Goal: Information Seeking & Learning: Check status

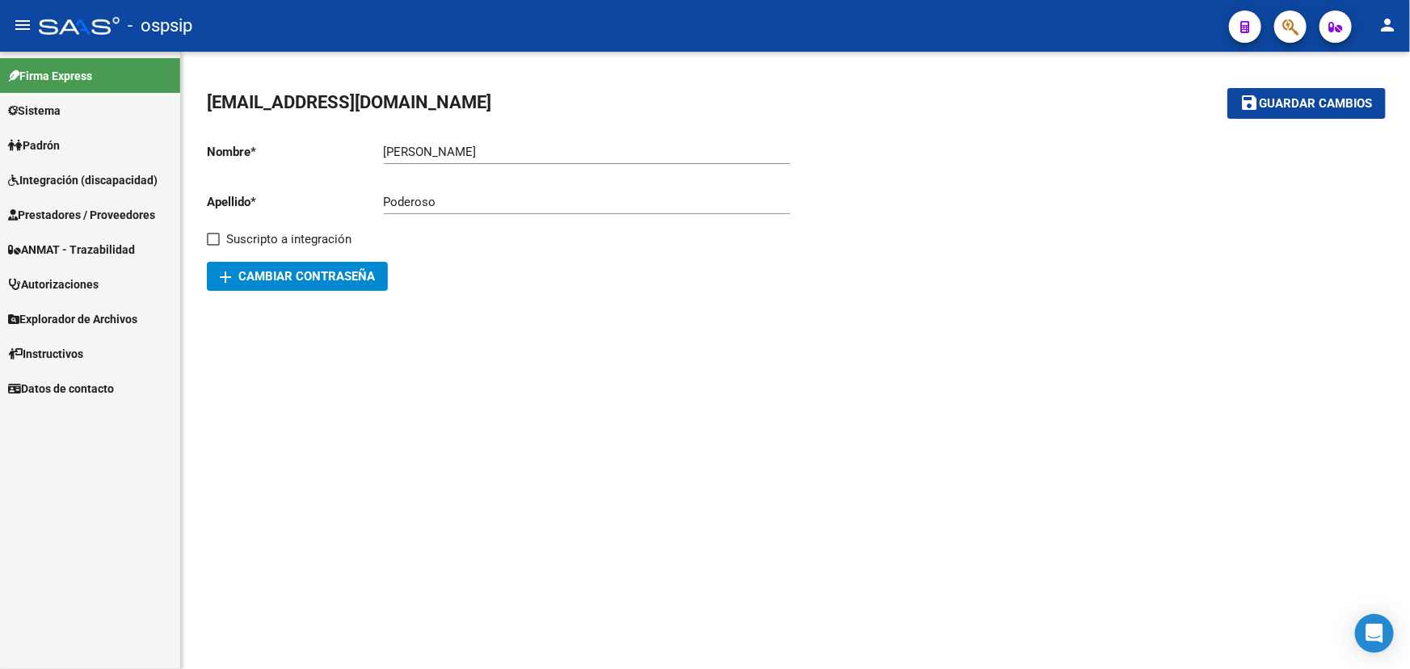
click at [73, 203] on link "Prestadores / Proveedores" at bounding box center [90, 214] width 180 height 35
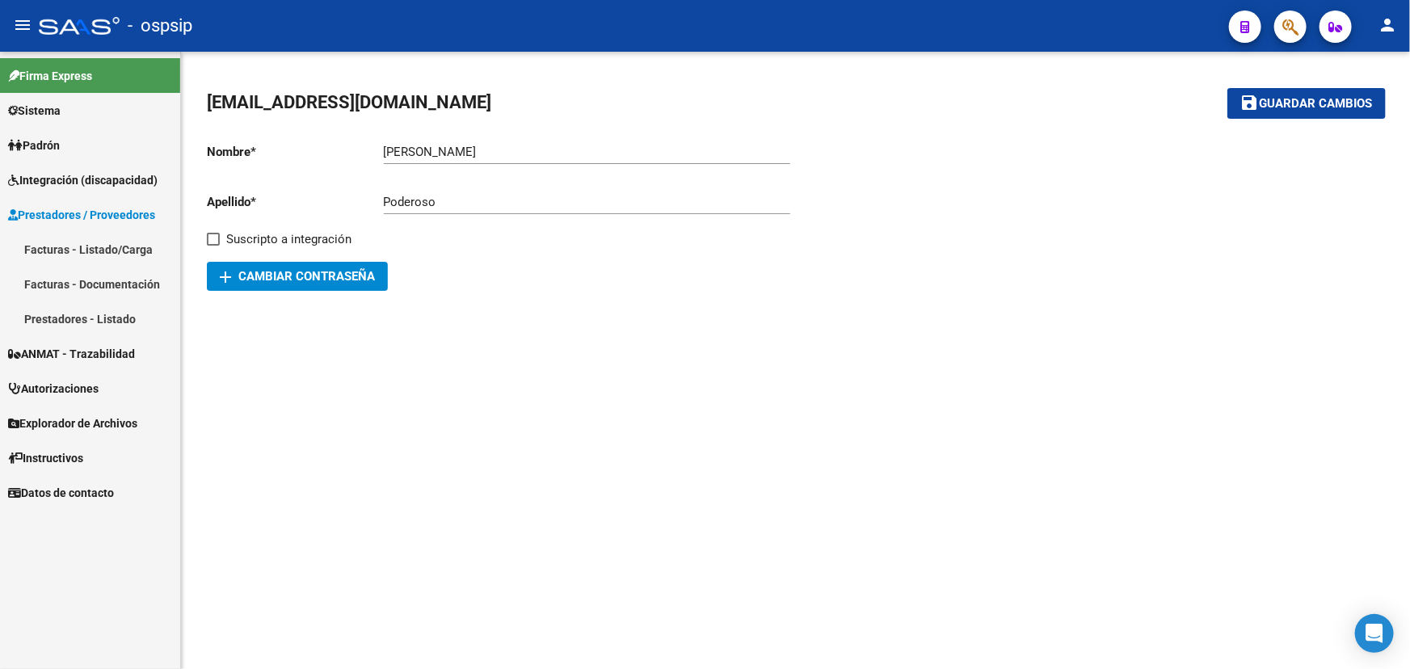
click at [80, 243] on link "Facturas - Listado/Carga" at bounding box center [90, 249] width 180 height 35
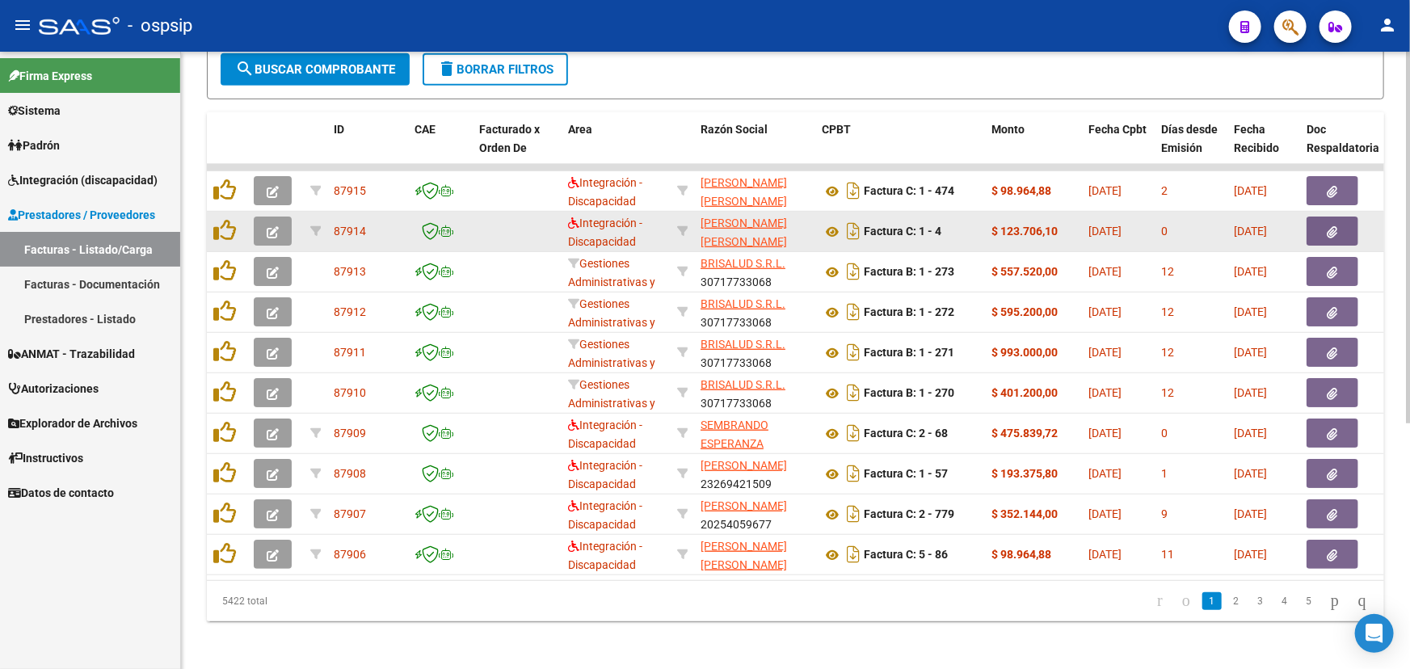
scroll to position [406, 0]
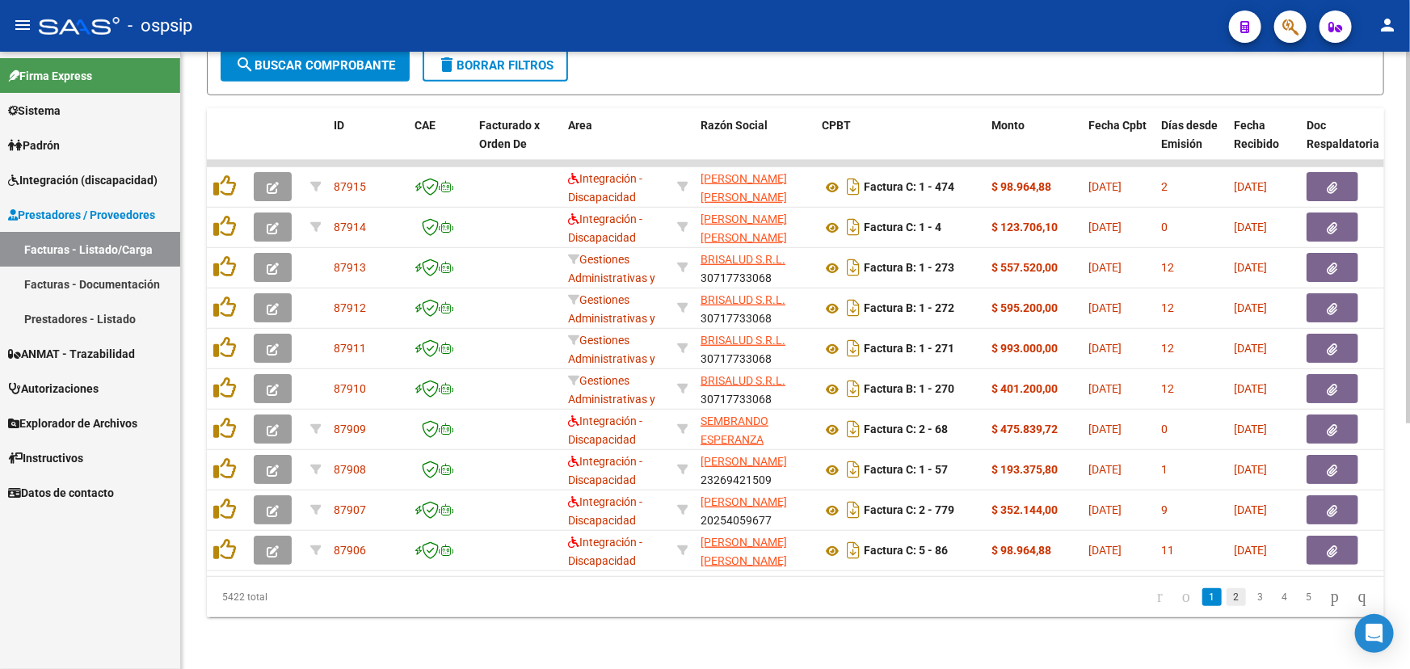
click at [1227, 596] on link "2" at bounding box center [1236, 597] width 19 height 18
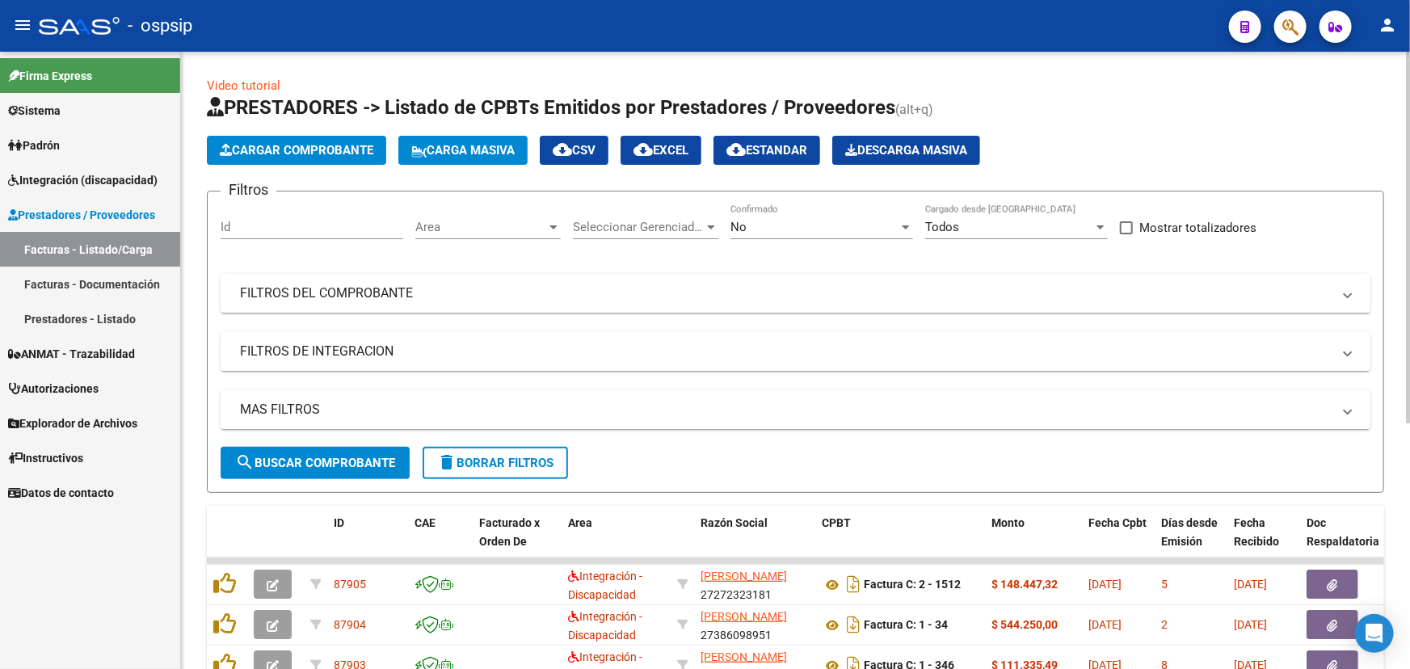
scroll to position [0, 0]
click at [678, 295] on mat-panel-title "FILTROS DEL COMPROBANTE" at bounding box center [786, 294] width 1092 height 18
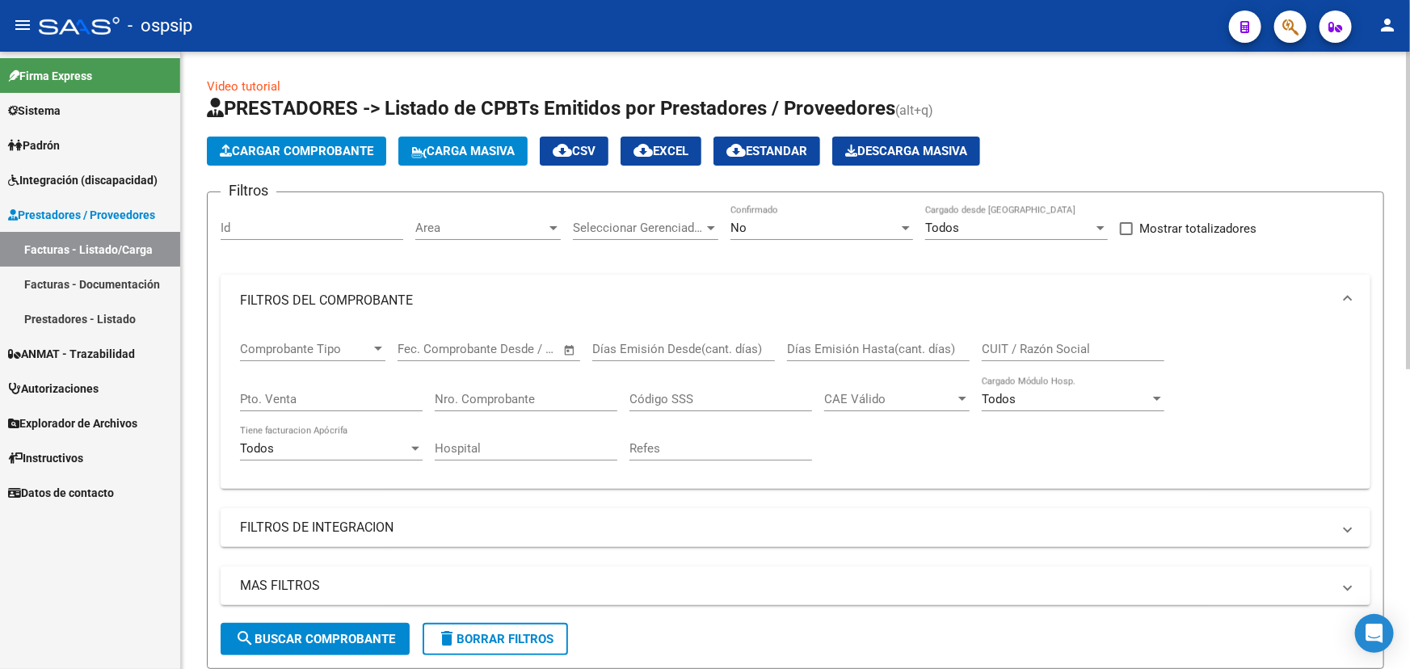
click at [1042, 347] on input "CUIT / Razón Social" at bounding box center [1073, 349] width 183 height 15
type input "PRISAL"
click at [862, 225] on div "No" at bounding box center [814, 228] width 168 height 15
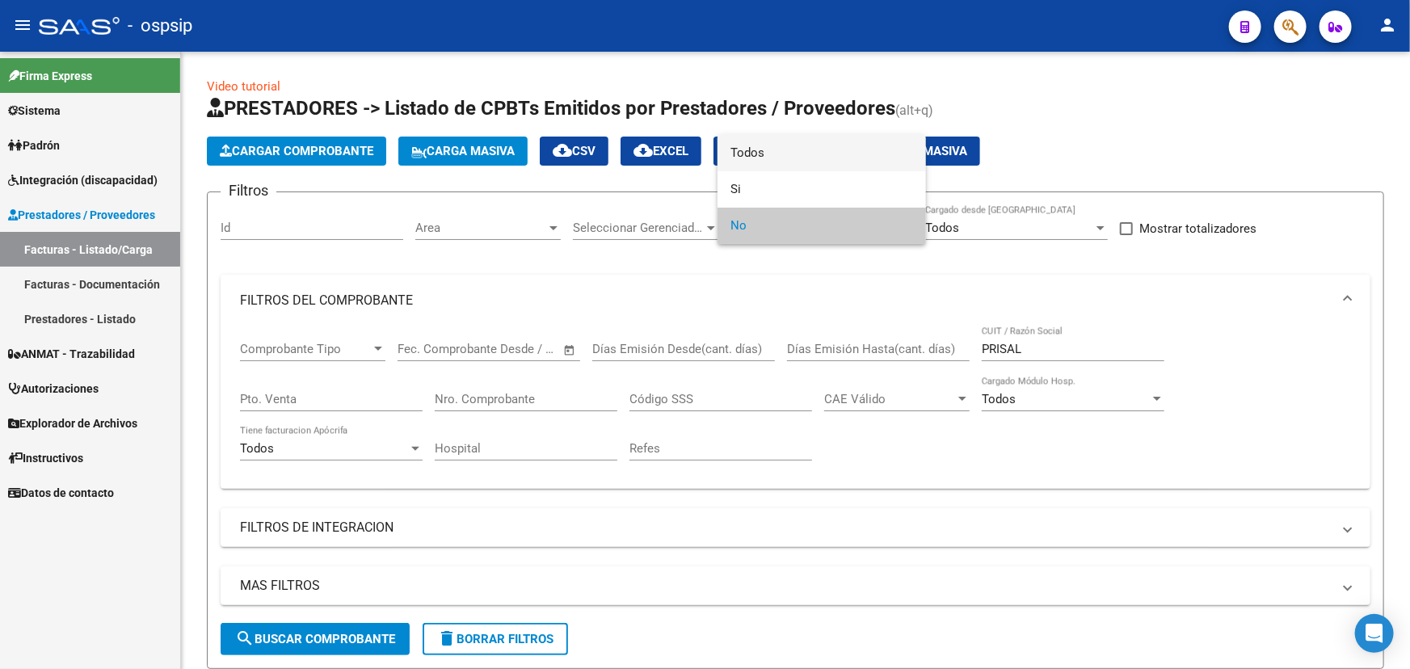
click at [865, 158] on span "Todos" at bounding box center [821, 153] width 183 height 36
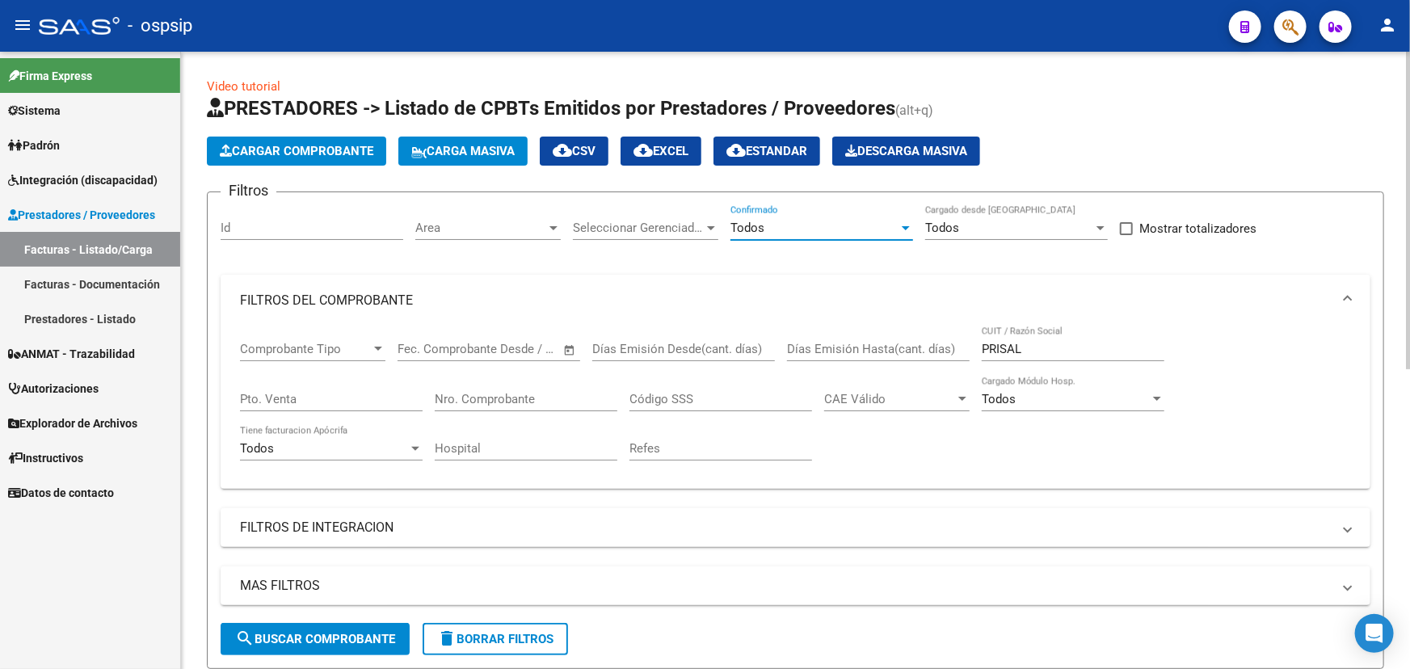
click at [322, 623] on button "search Buscar Comprobante" at bounding box center [315, 639] width 189 height 32
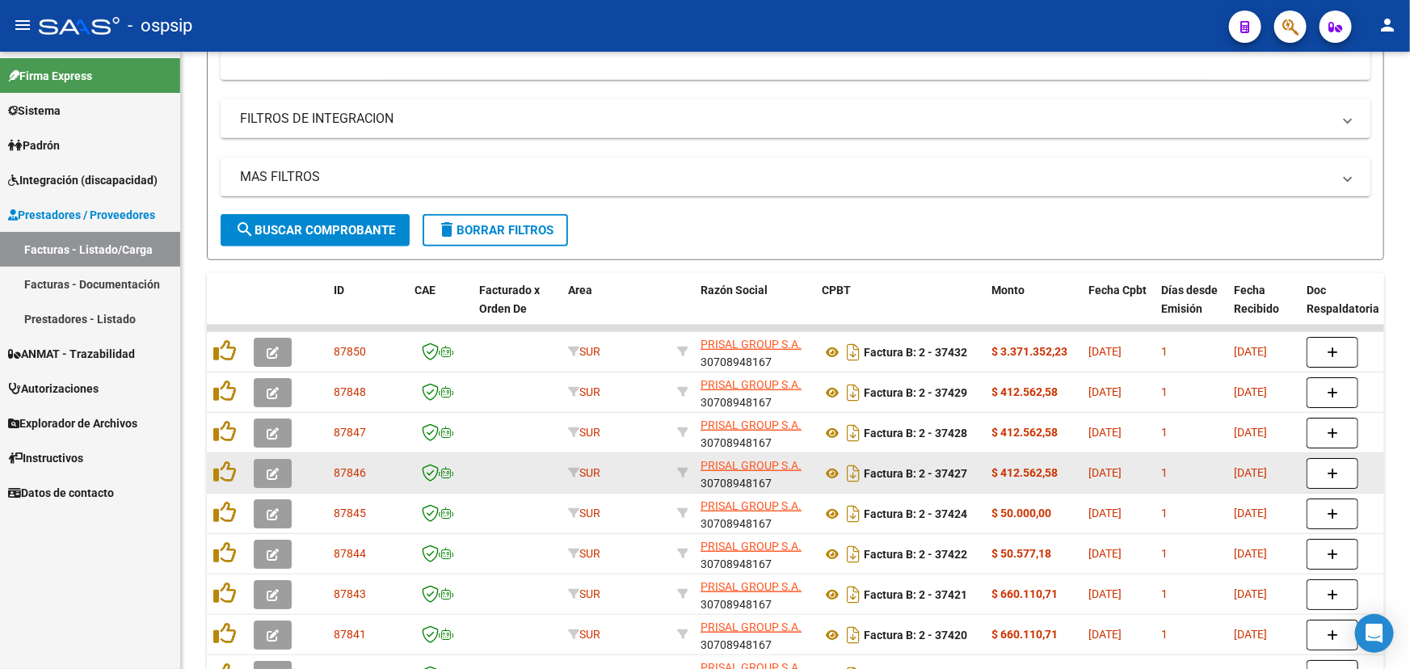
scroll to position [582, 0]
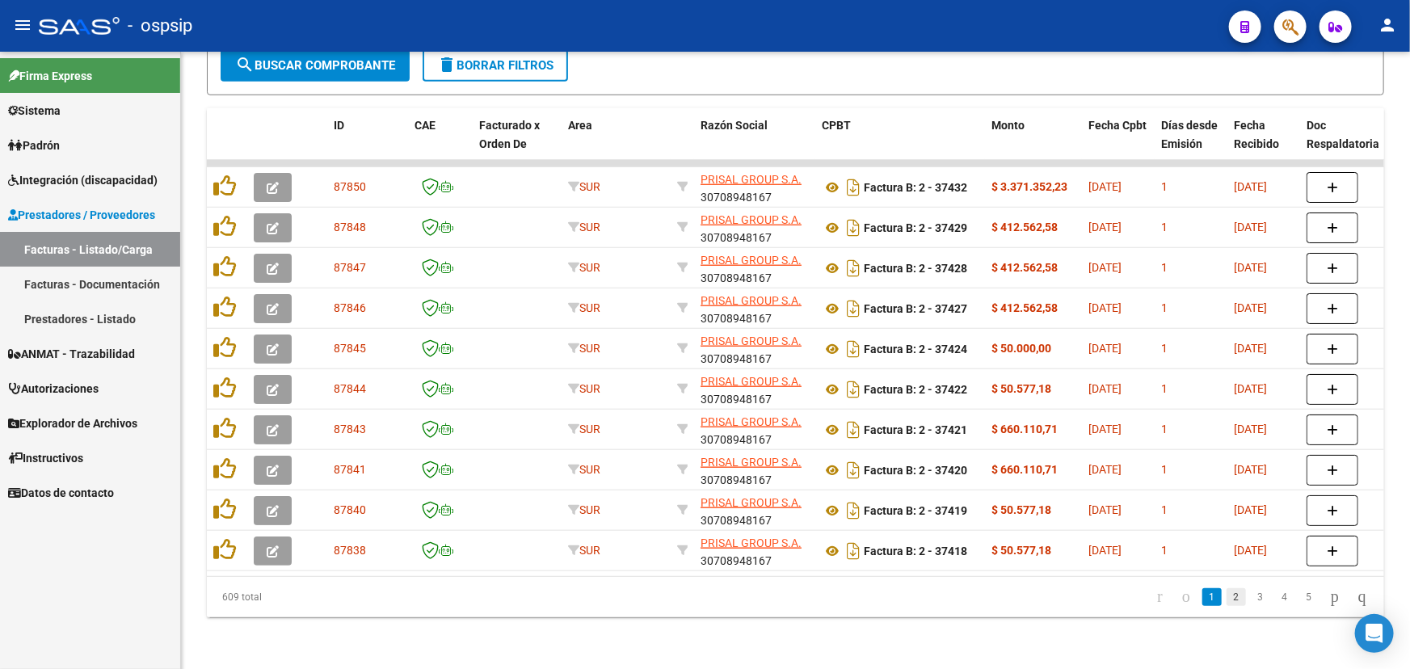
click at [1227, 604] on link "2" at bounding box center [1236, 597] width 19 height 18
click at [1251, 600] on link "3" at bounding box center [1260, 597] width 19 height 18
click at [1275, 602] on link "4" at bounding box center [1284, 597] width 19 height 18
click at [1299, 601] on link "6" at bounding box center [1308, 597] width 19 height 18
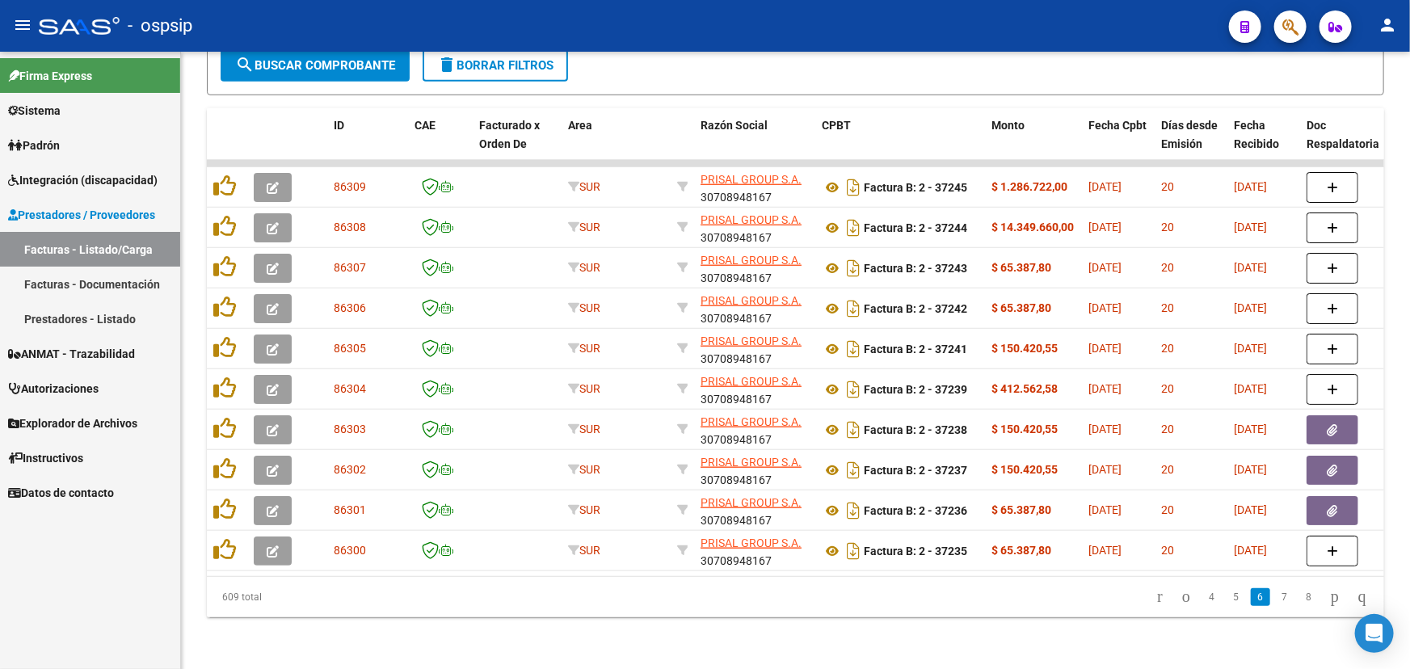
click at [1275, 596] on link "7" at bounding box center [1284, 597] width 19 height 18
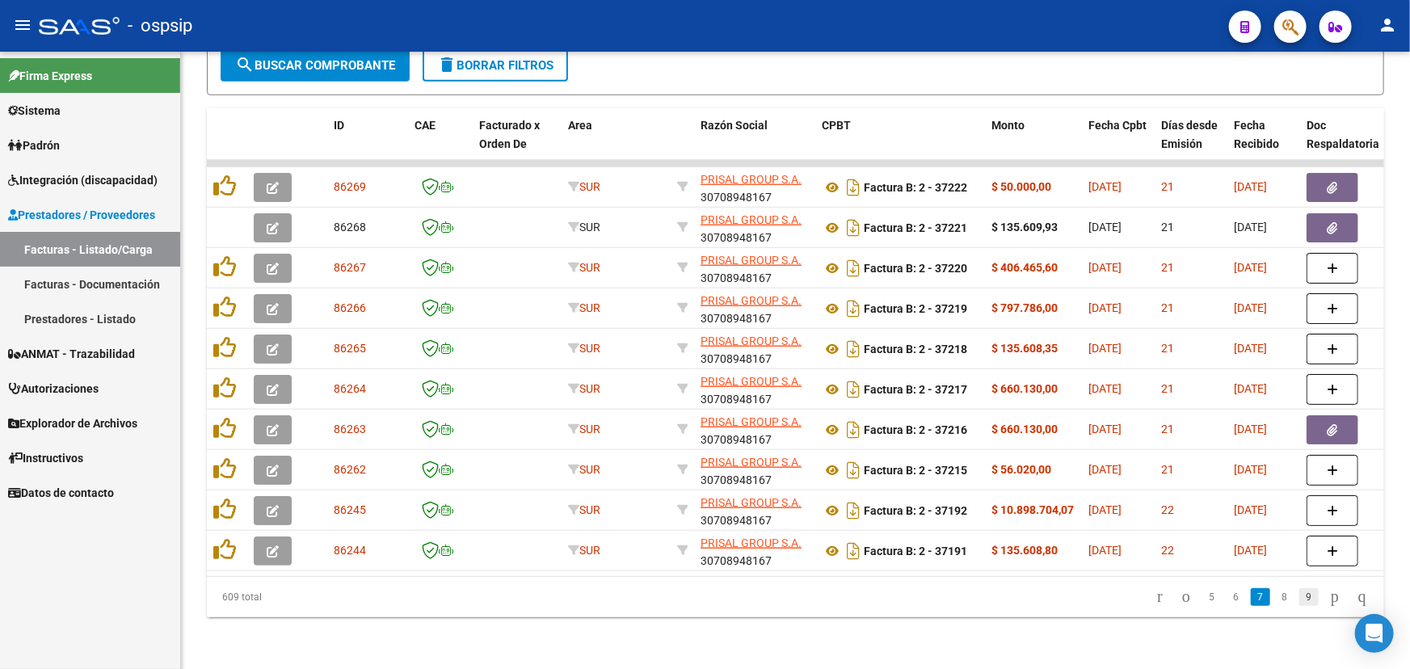
click at [1299, 604] on link "9" at bounding box center [1308, 597] width 19 height 18
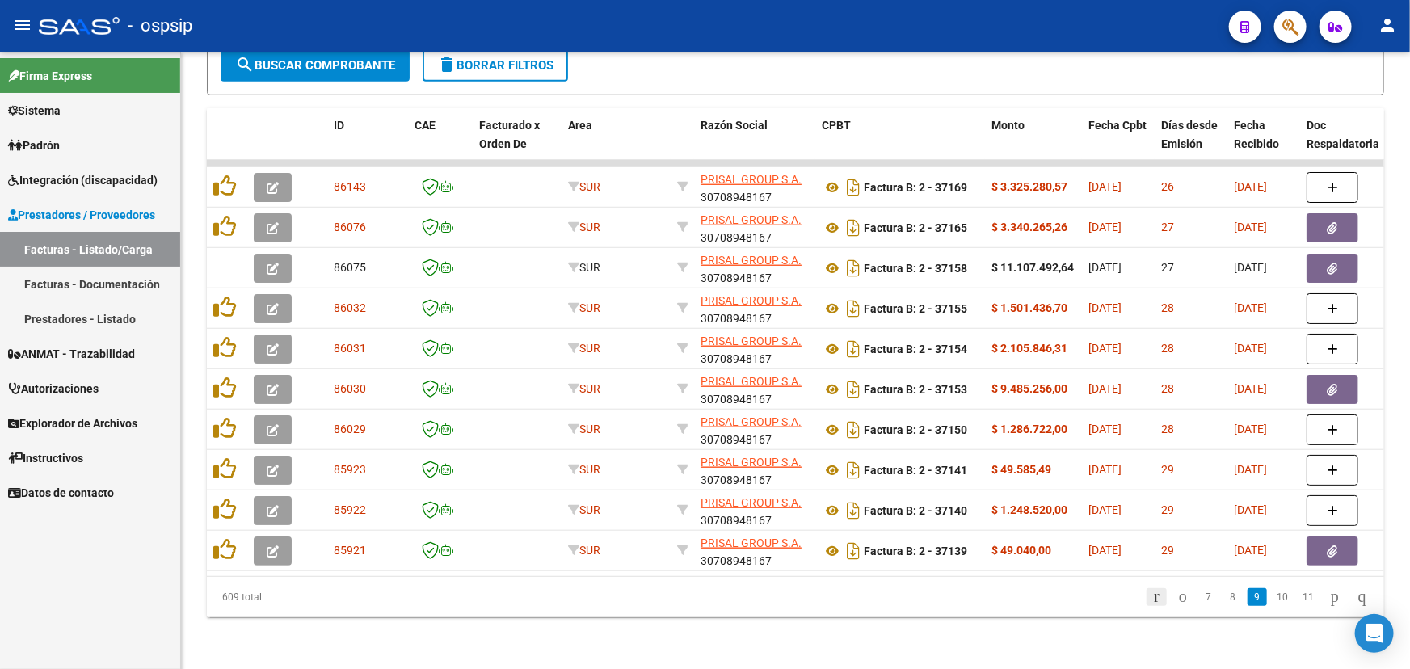
click at [1151, 600] on icon "go to first page" at bounding box center [1156, 596] width 11 height 19
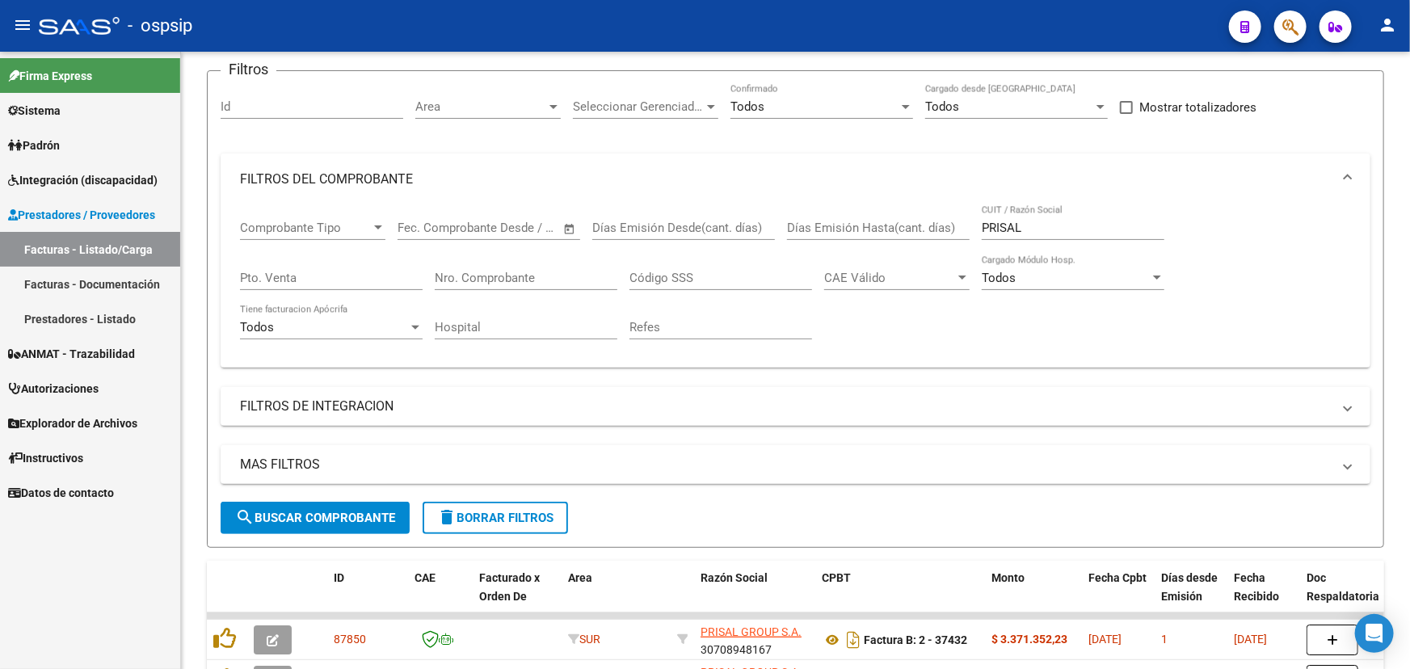
scroll to position [0, 0]
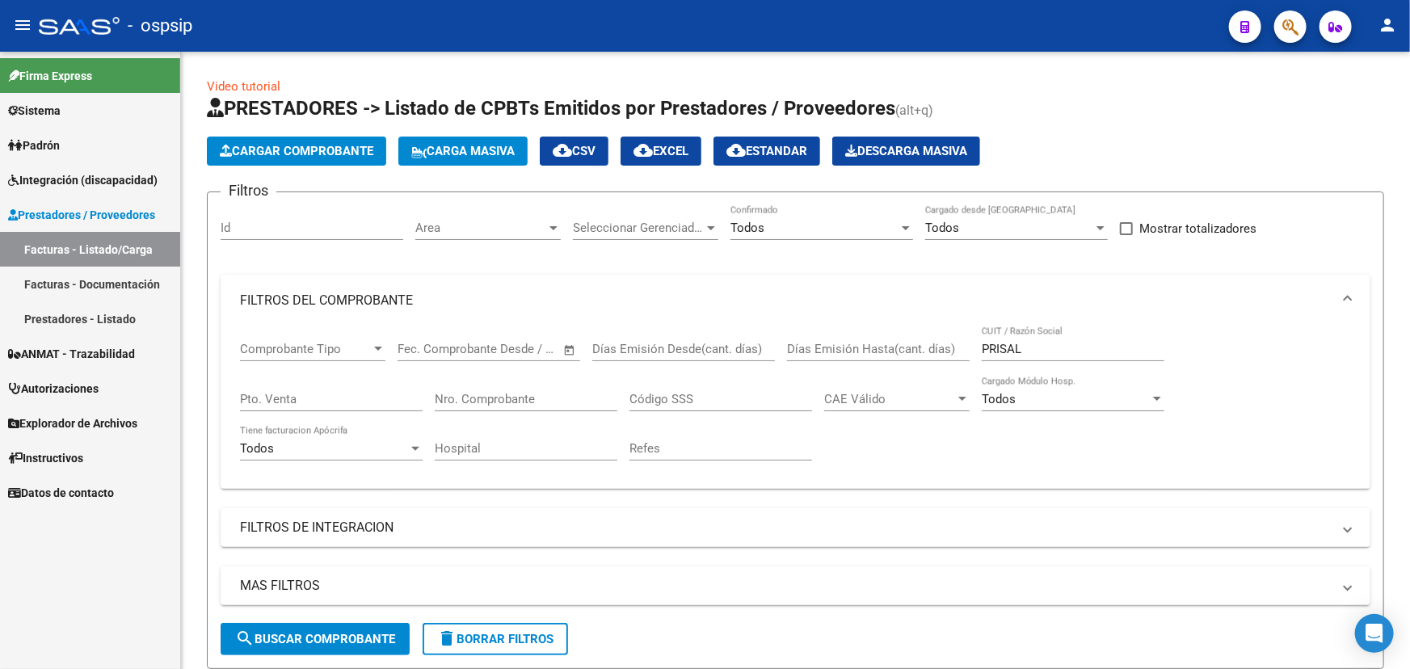
click at [483, 393] on input "Nro. Comprobante" at bounding box center [526, 399] width 183 height 15
type input "1243"
drag, startPoint x: 429, startPoint y: 397, endPoint x: 419, endPoint y: 398, distance: 10.5
click at [419, 397] on div "Comprobante Tipo Comprobante Tipo Start date – End date Fec. Comprobante Desde …" at bounding box center [795, 400] width 1111 height 149
click at [347, 644] on button "search Buscar Comprobante" at bounding box center [315, 639] width 189 height 32
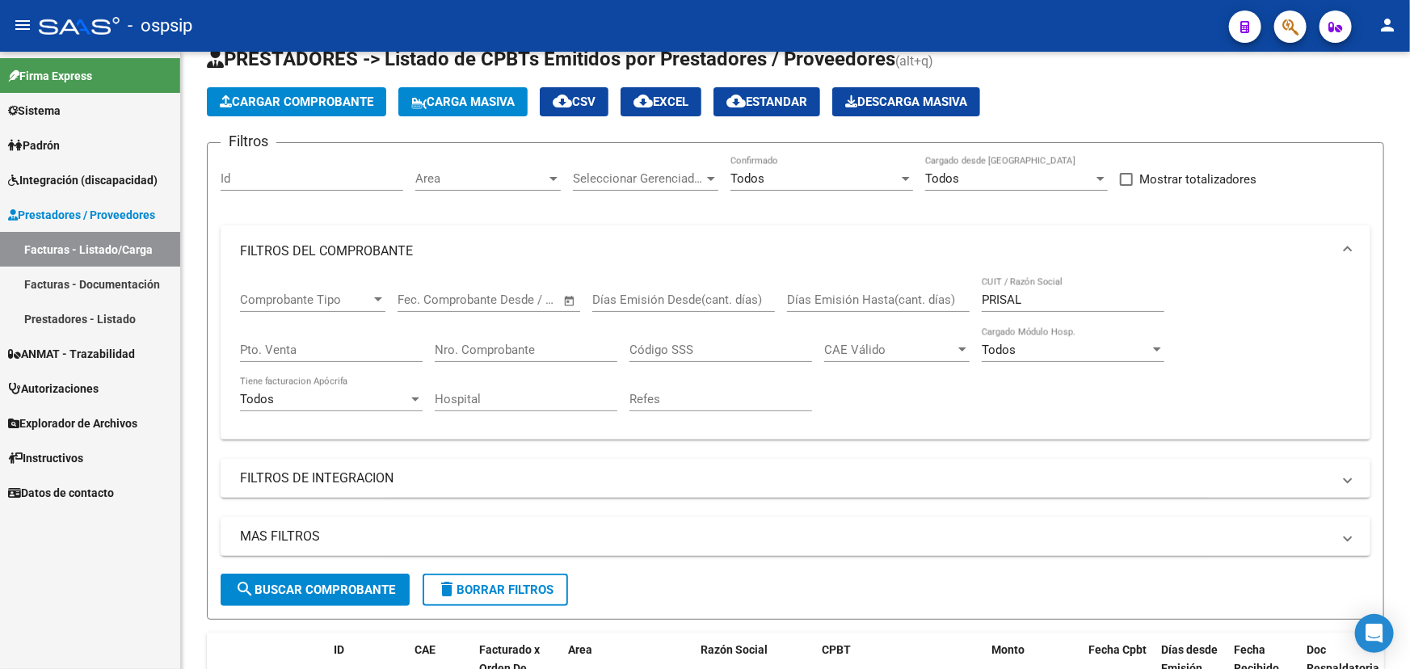
scroll to position [11, 0]
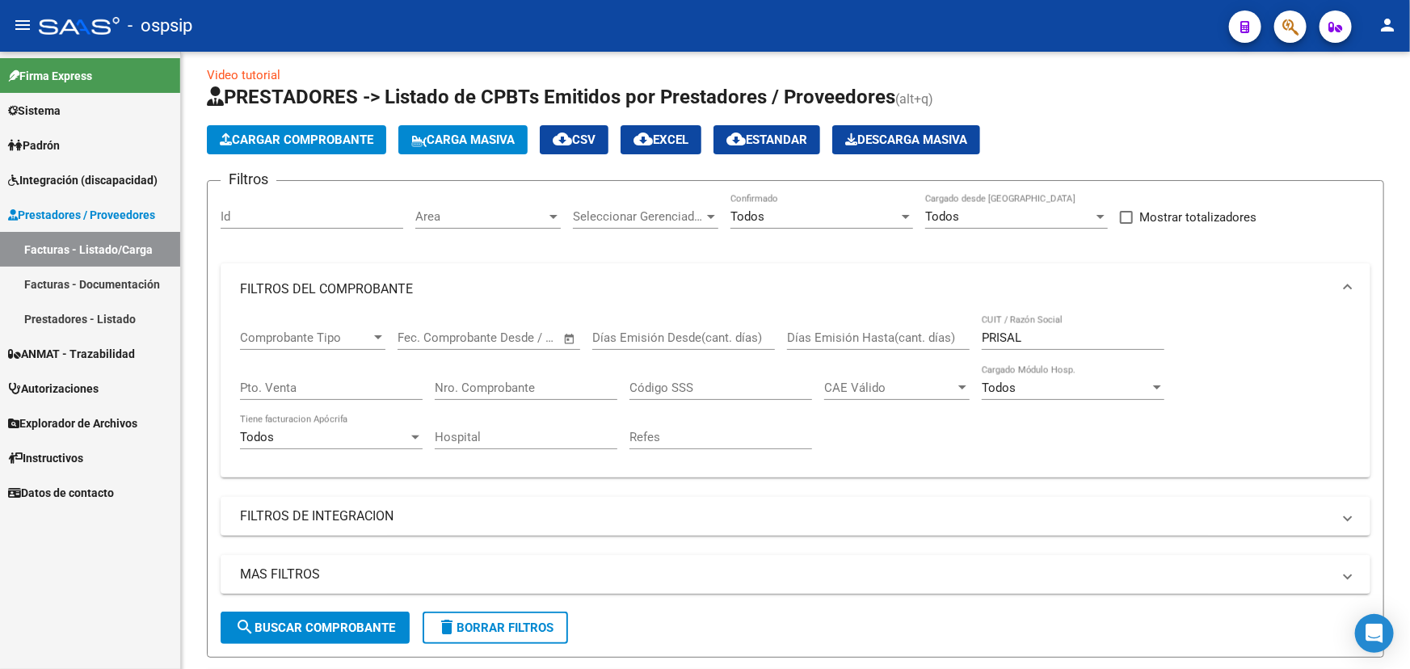
click at [465, 384] on input "Nro. Comprobante" at bounding box center [526, 388] width 183 height 15
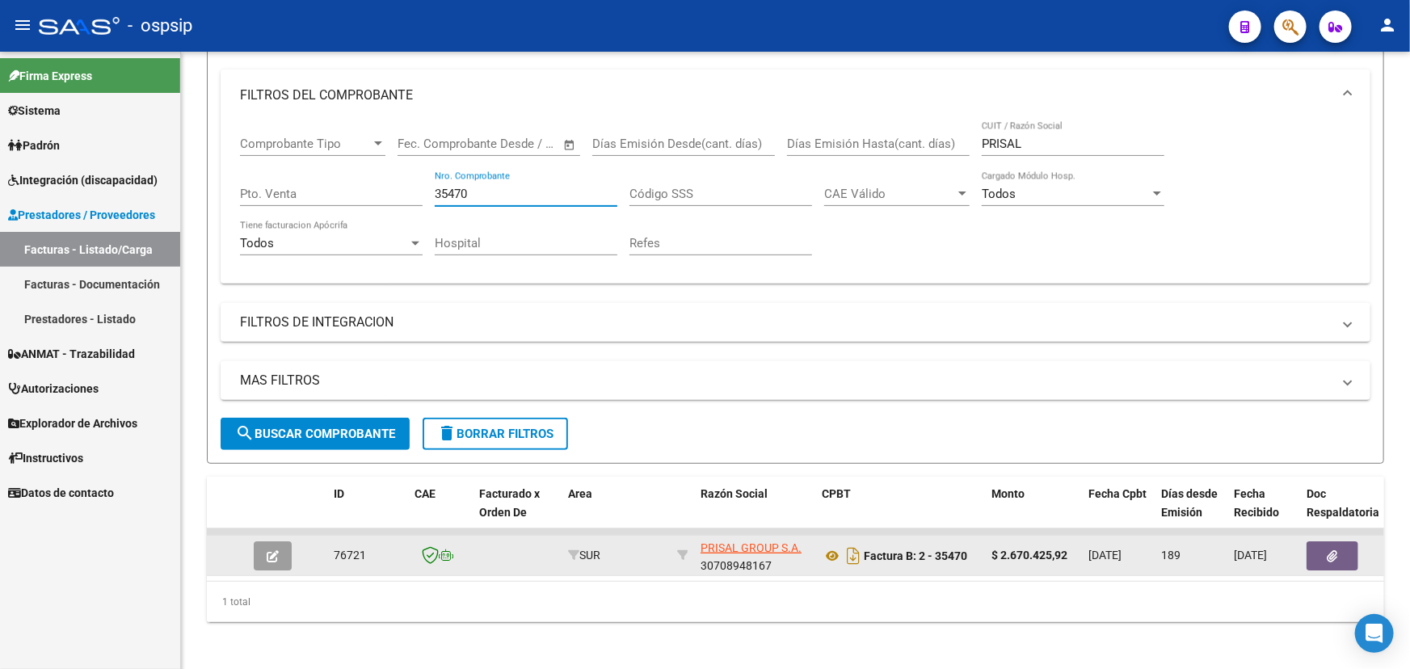
scroll to position [218, 0]
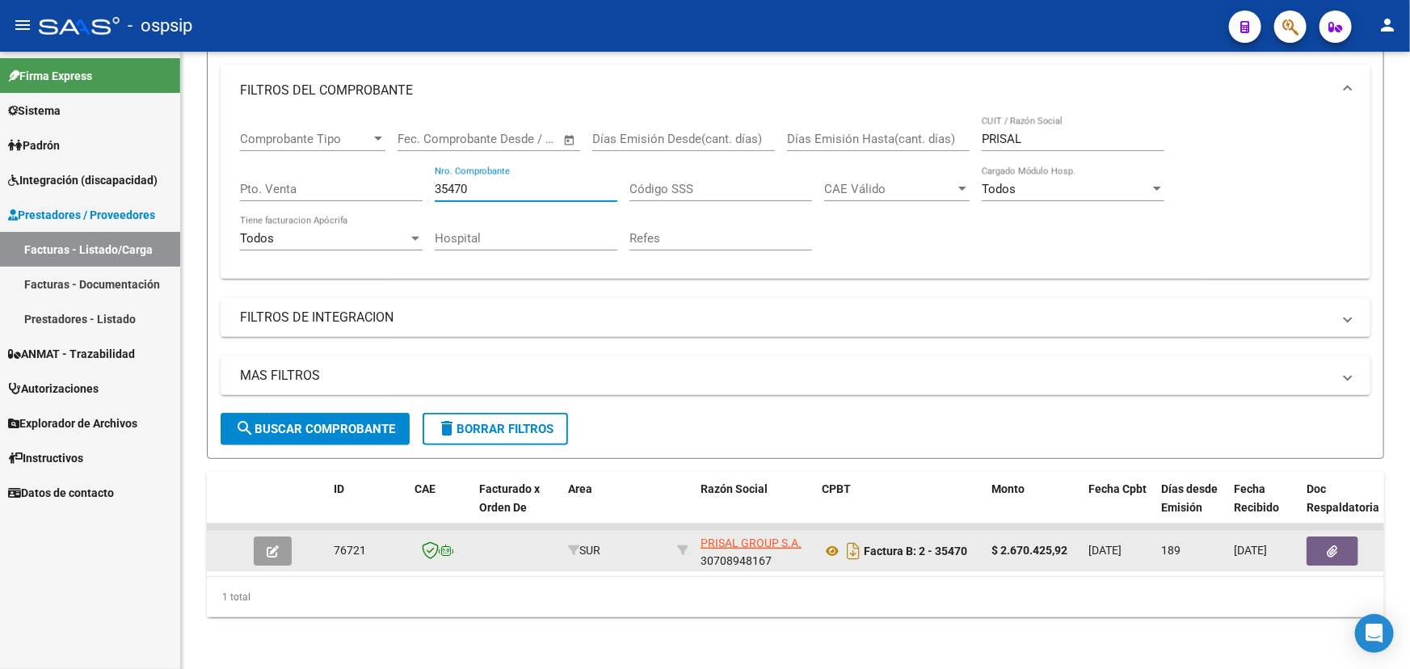
type input "35470"
click at [1333, 545] on icon "button" at bounding box center [1333, 551] width 11 height 12
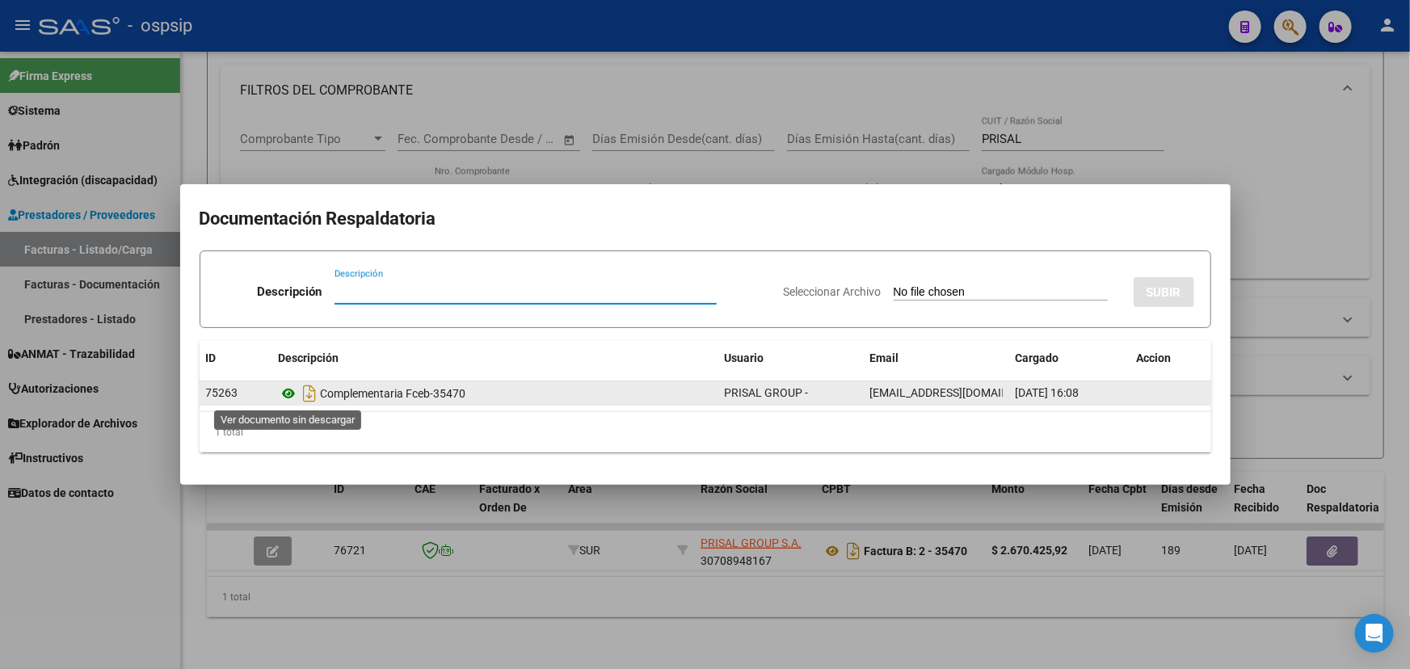
click at [294, 392] on icon at bounding box center [289, 393] width 21 height 19
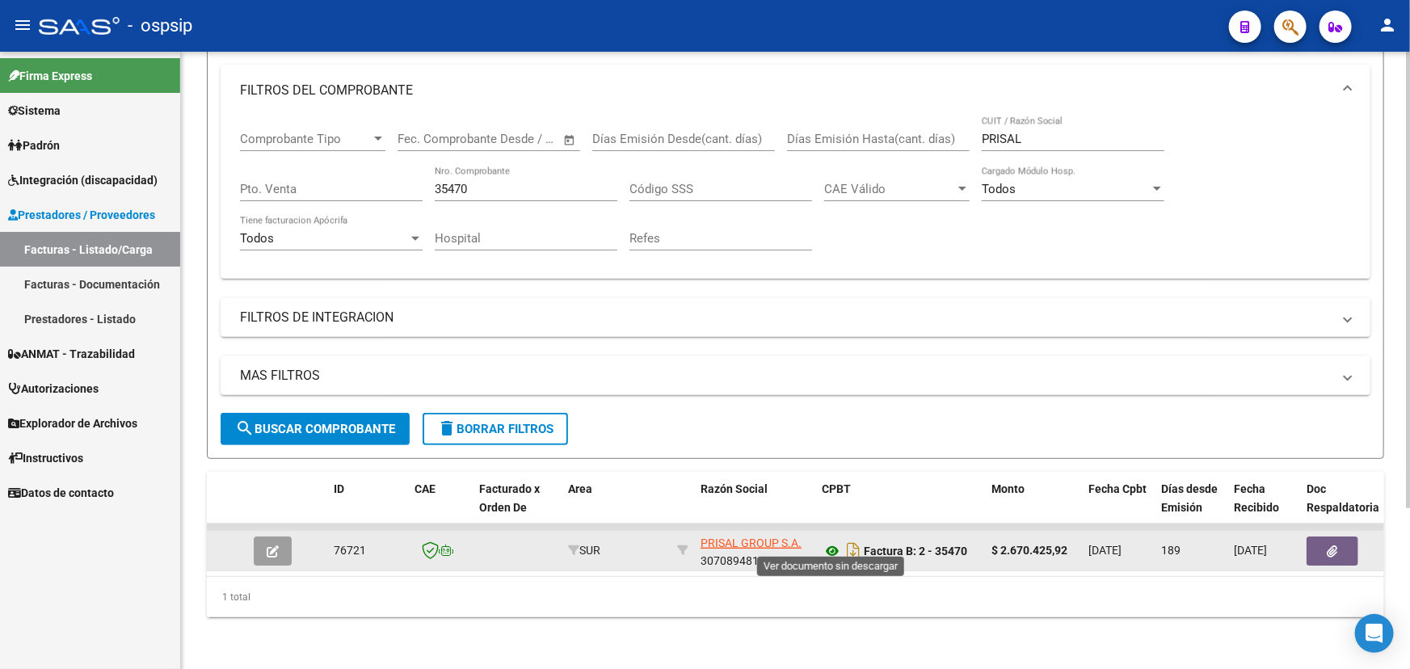
click at [831, 545] on icon at bounding box center [832, 550] width 21 height 19
click at [1341, 537] on button "button" at bounding box center [1333, 551] width 52 height 29
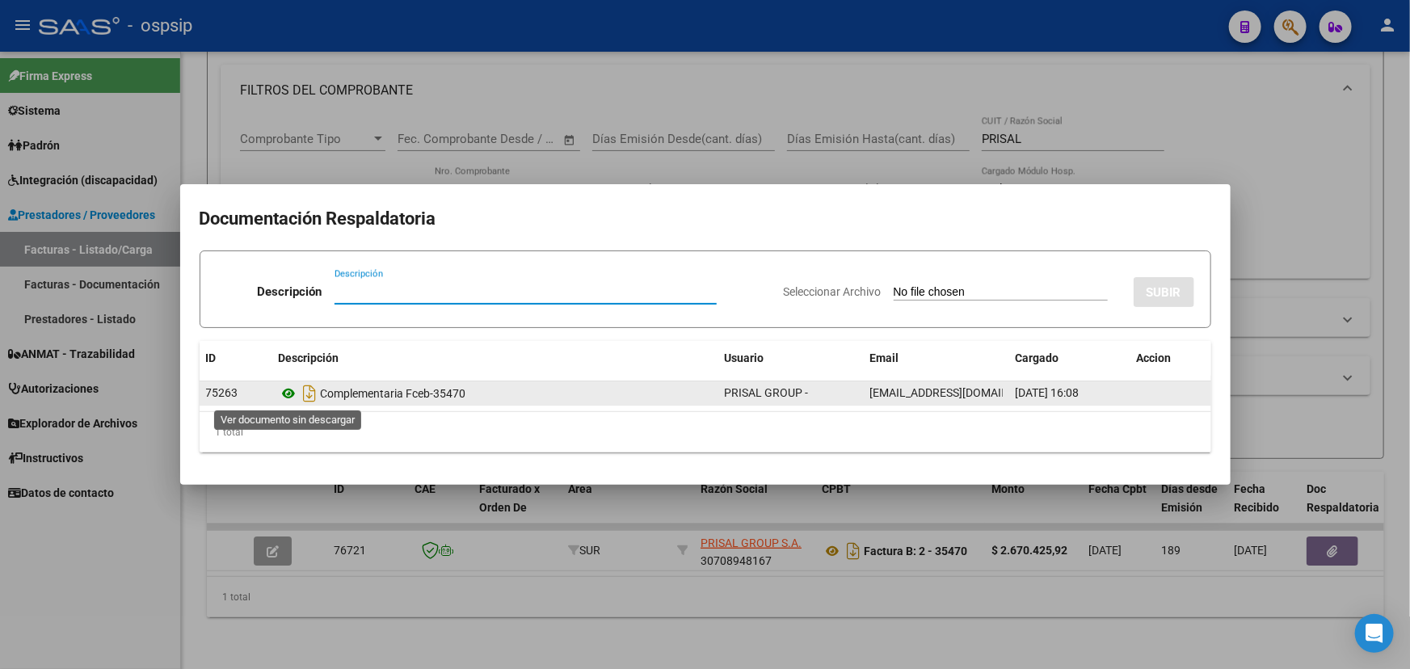
click at [291, 397] on icon at bounding box center [289, 393] width 21 height 19
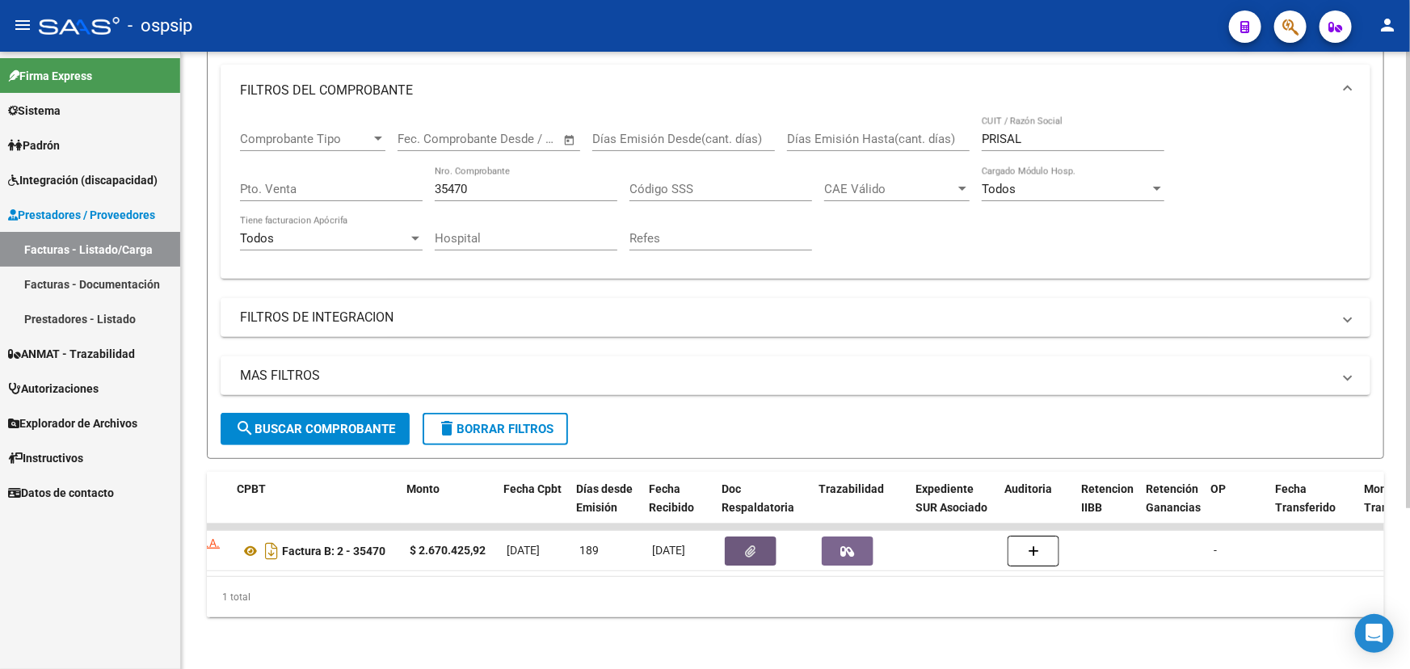
scroll to position [0, 584]
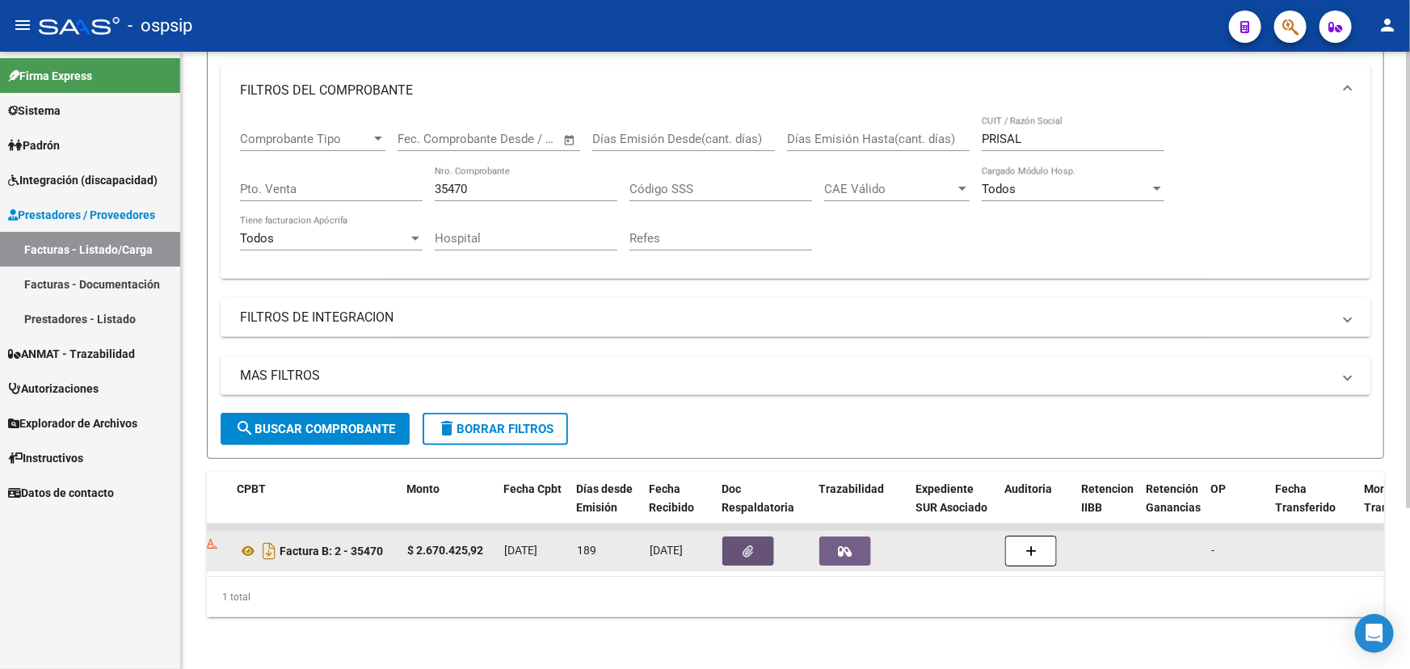
click at [846, 545] on icon "button" at bounding box center [846, 551] width 14 height 12
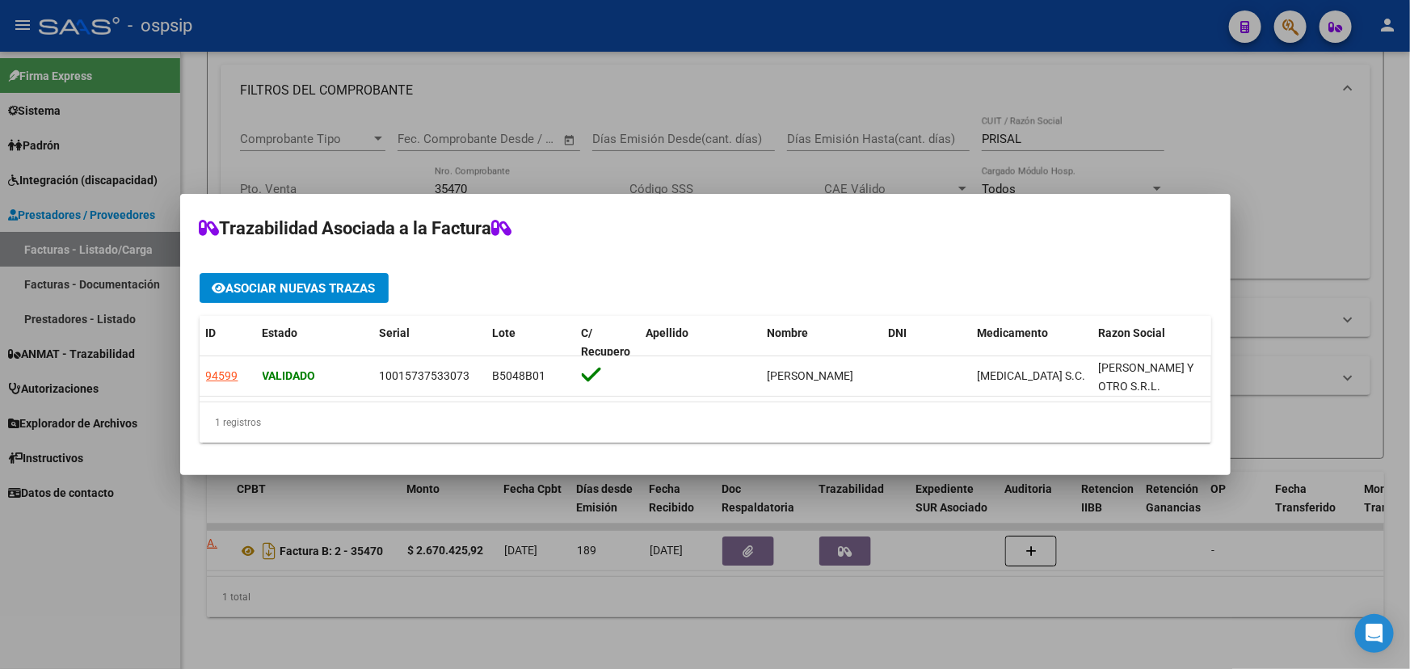
click at [956, 413] on div "1 registros" at bounding box center [706, 422] width 1012 height 40
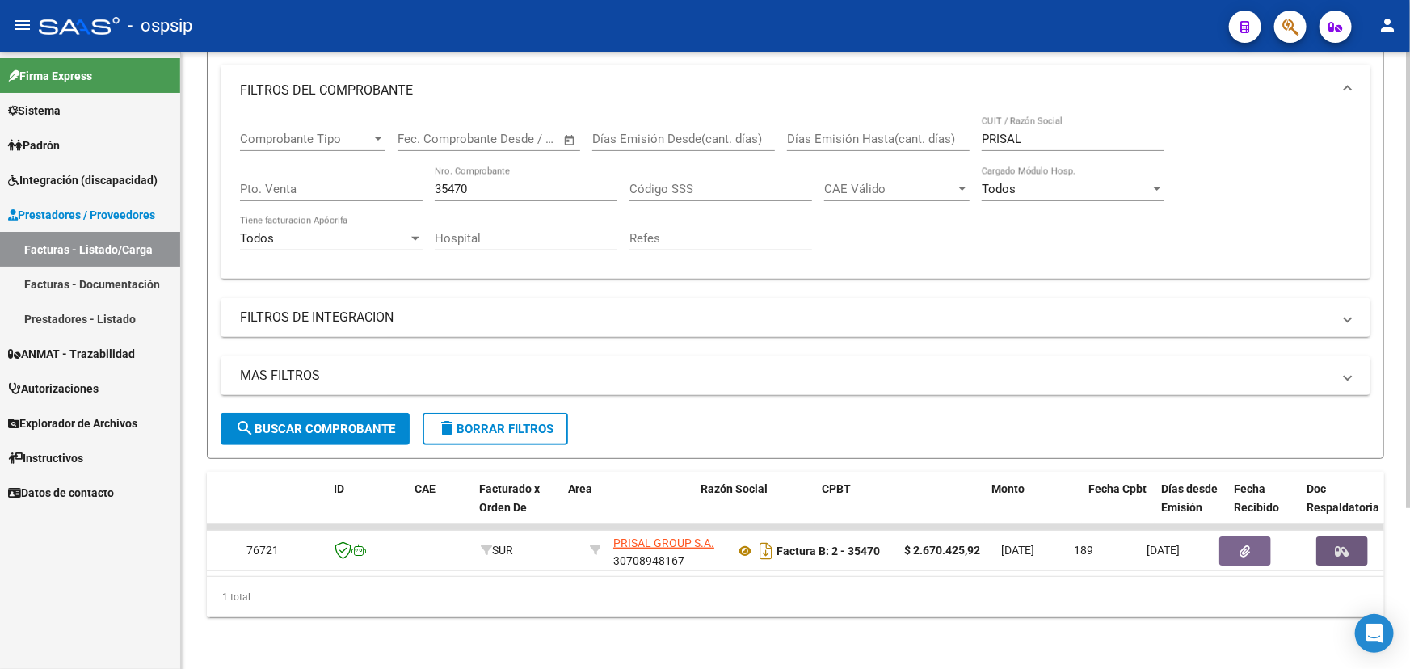
scroll to position [0, 0]
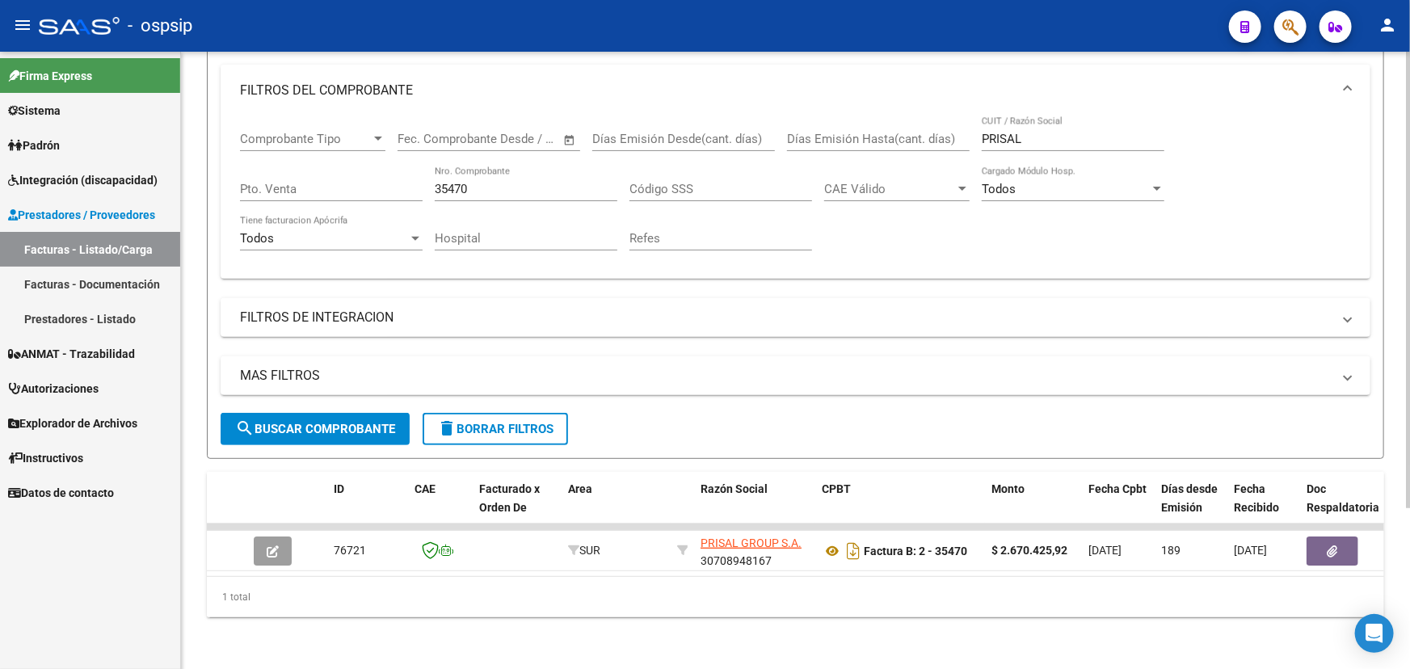
click at [438, 182] on input "35470" at bounding box center [526, 189] width 183 height 15
click at [998, 133] on input "PRISAL" at bounding box center [1073, 139] width 183 height 15
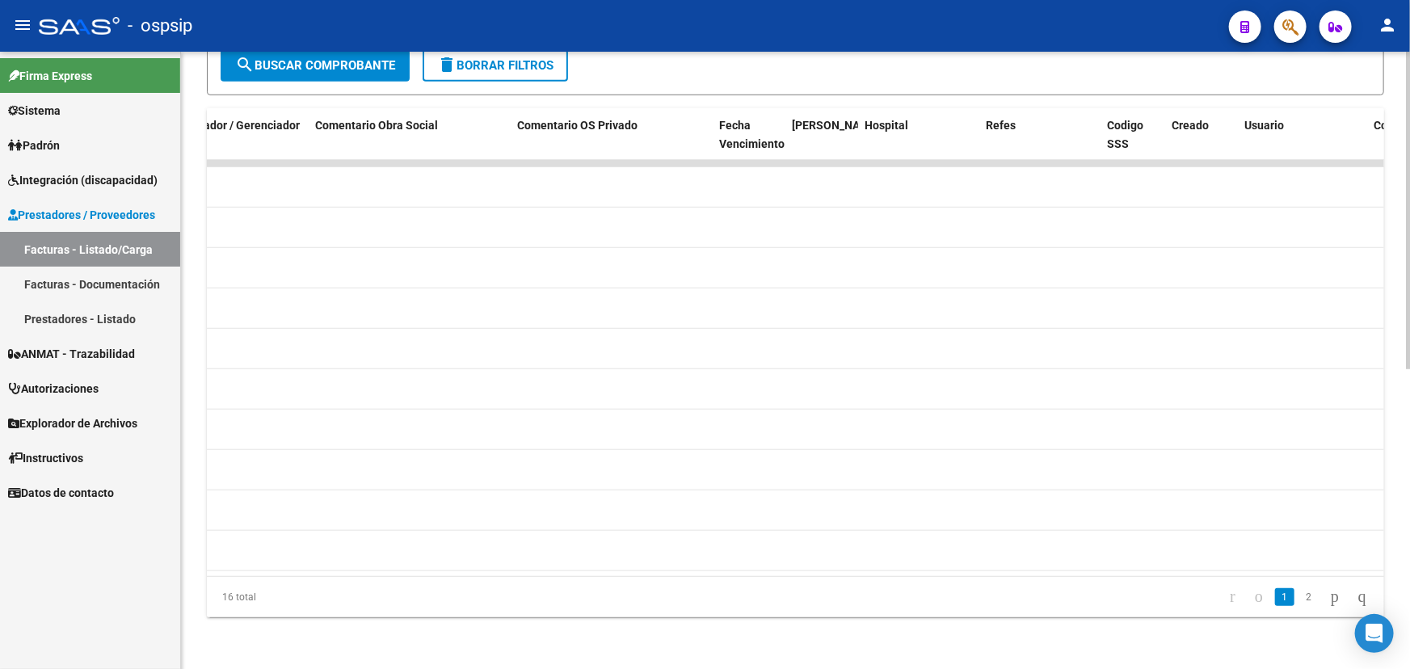
scroll to position [0, 2989]
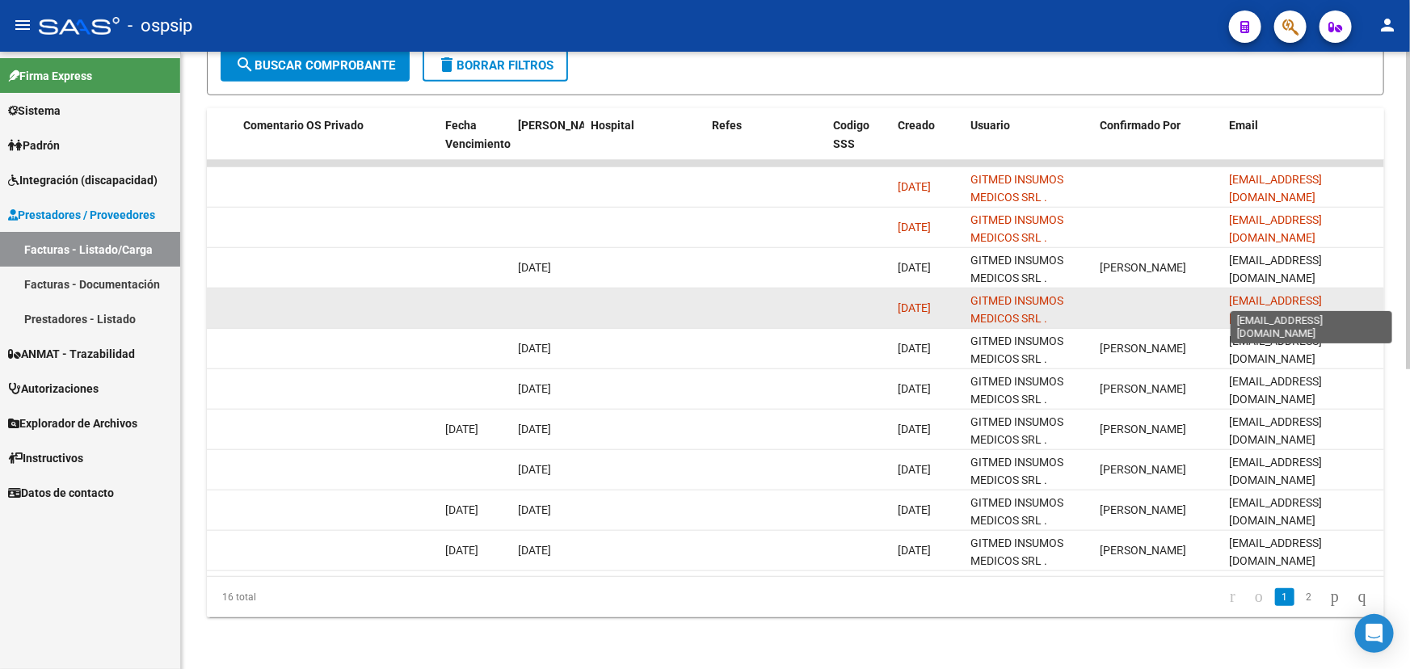
type input "GIT"
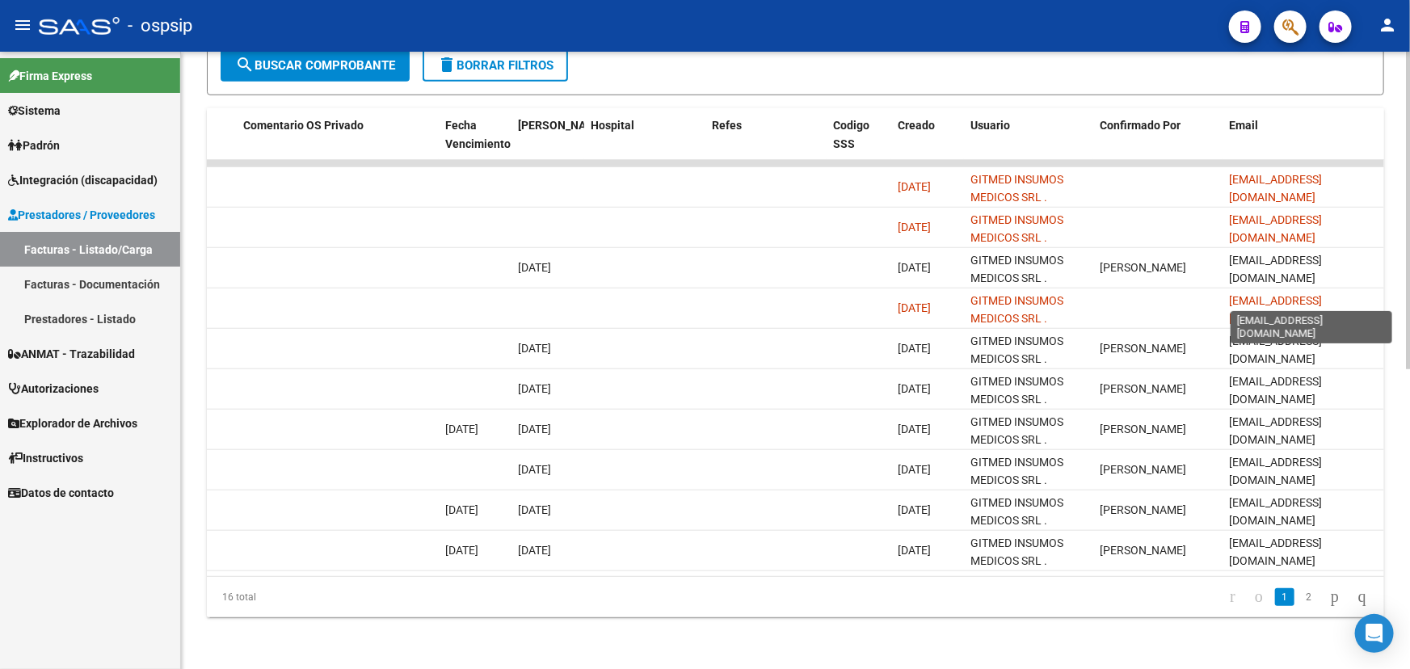
scroll to position [0, 16]
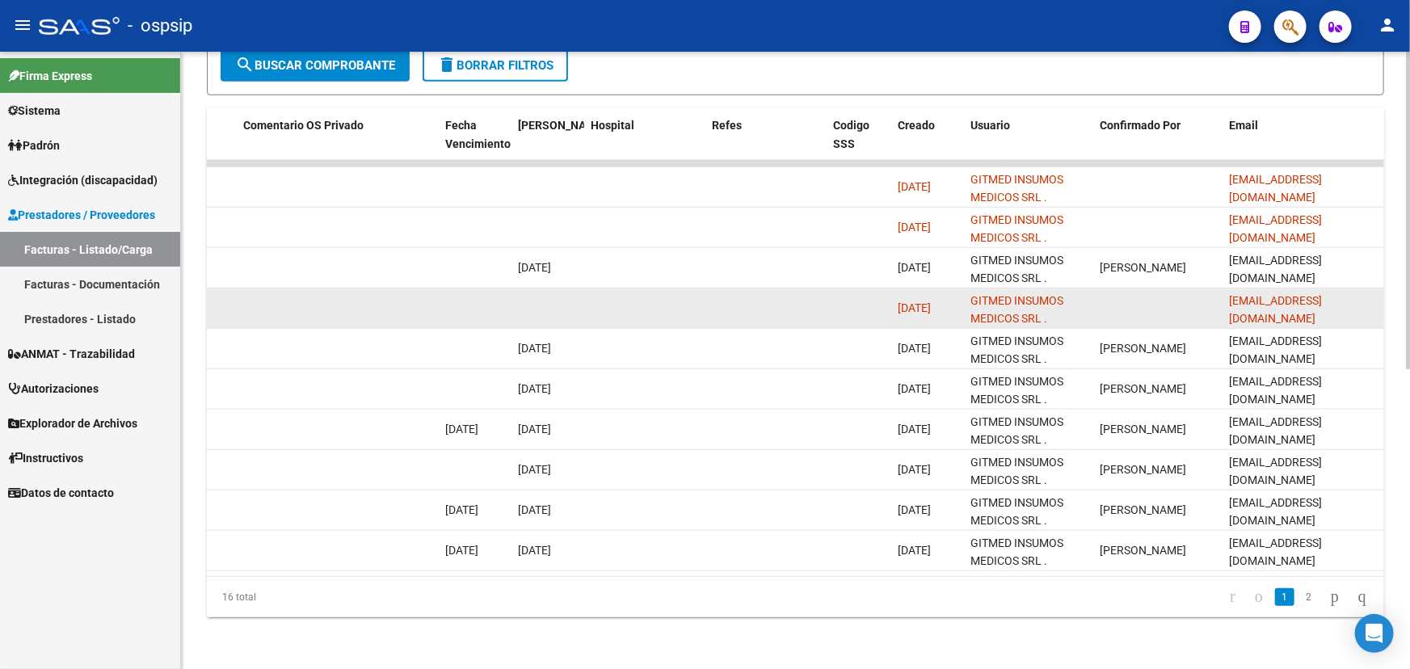
drag, startPoint x: 1228, startPoint y: 296, endPoint x: 1379, endPoint y: 282, distance: 151.7
click at [1379, 288] on datatable-body-cell "administracion2@gitmed.com.ar" at bounding box center [1304, 308] width 162 height 40
copy span "administracion2@gitmed.com.ar"
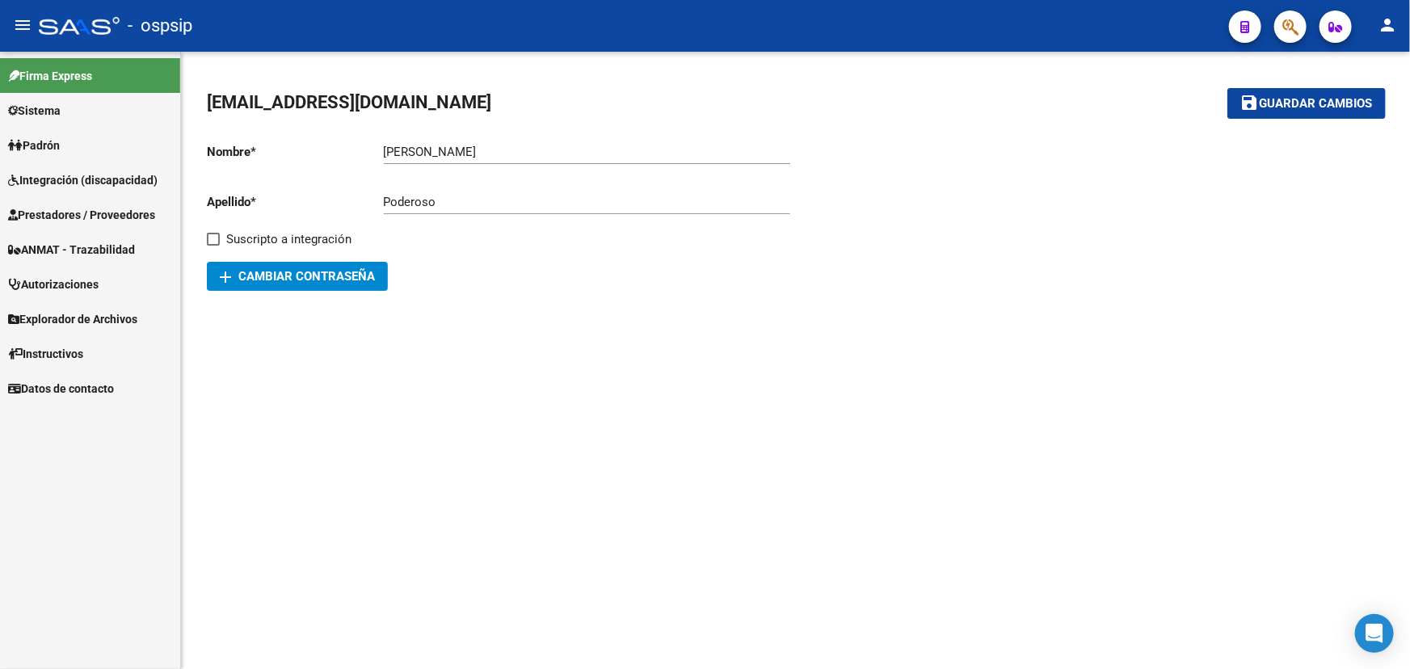
click at [86, 281] on span "Autorizaciones" at bounding box center [53, 285] width 91 height 18
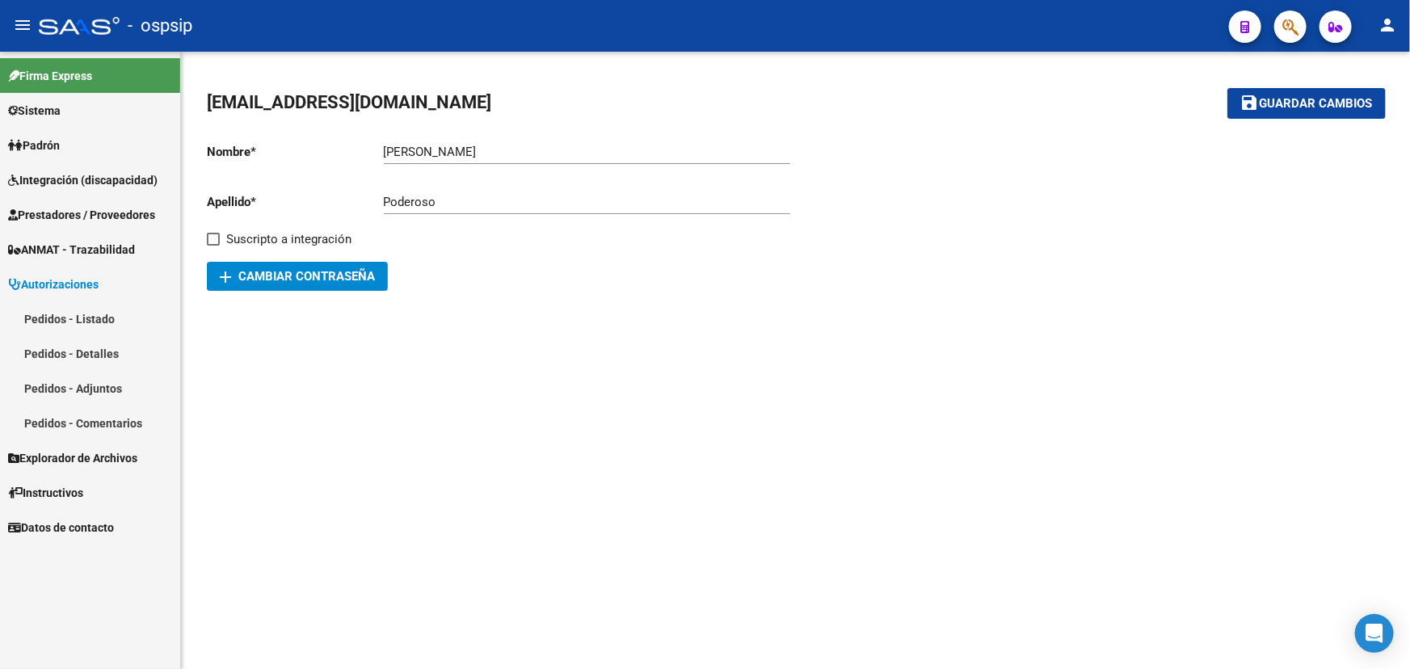
click at [91, 314] on link "Pedidos - Listado" at bounding box center [90, 318] width 180 height 35
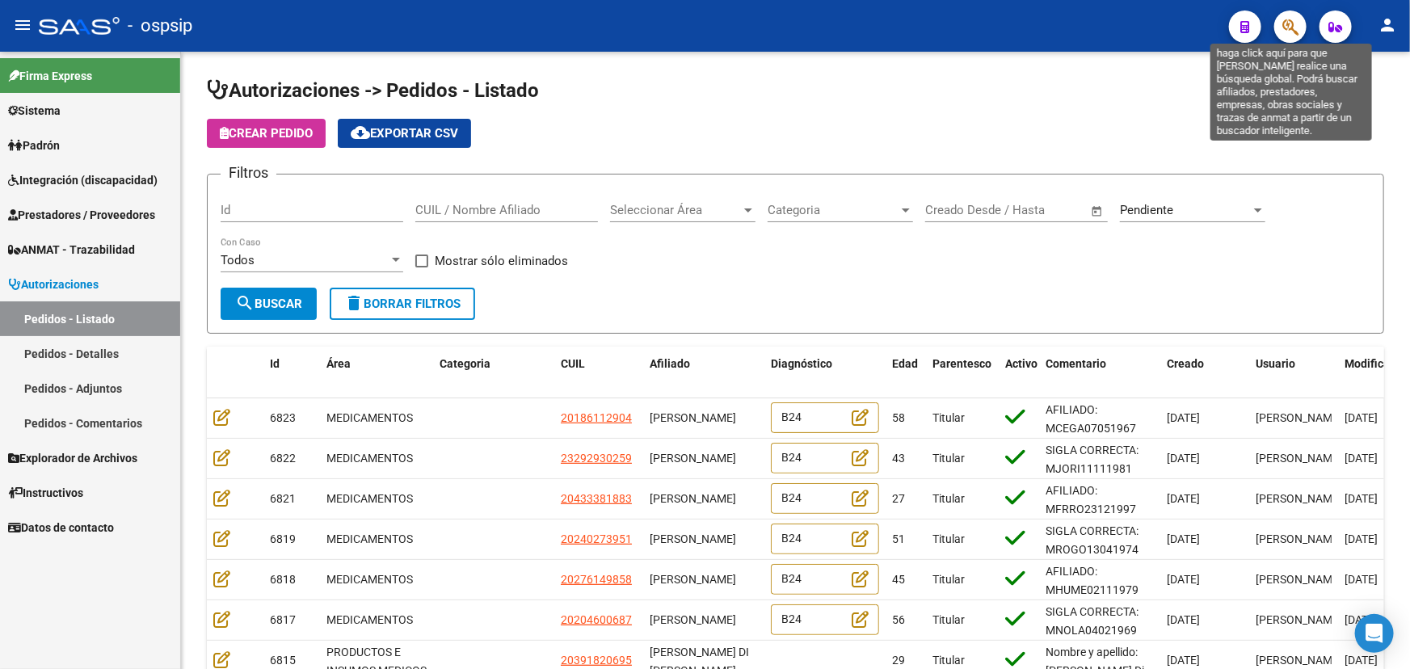
click at [1295, 25] on icon "button" at bounding box center [1290, 27] width 16 height 19
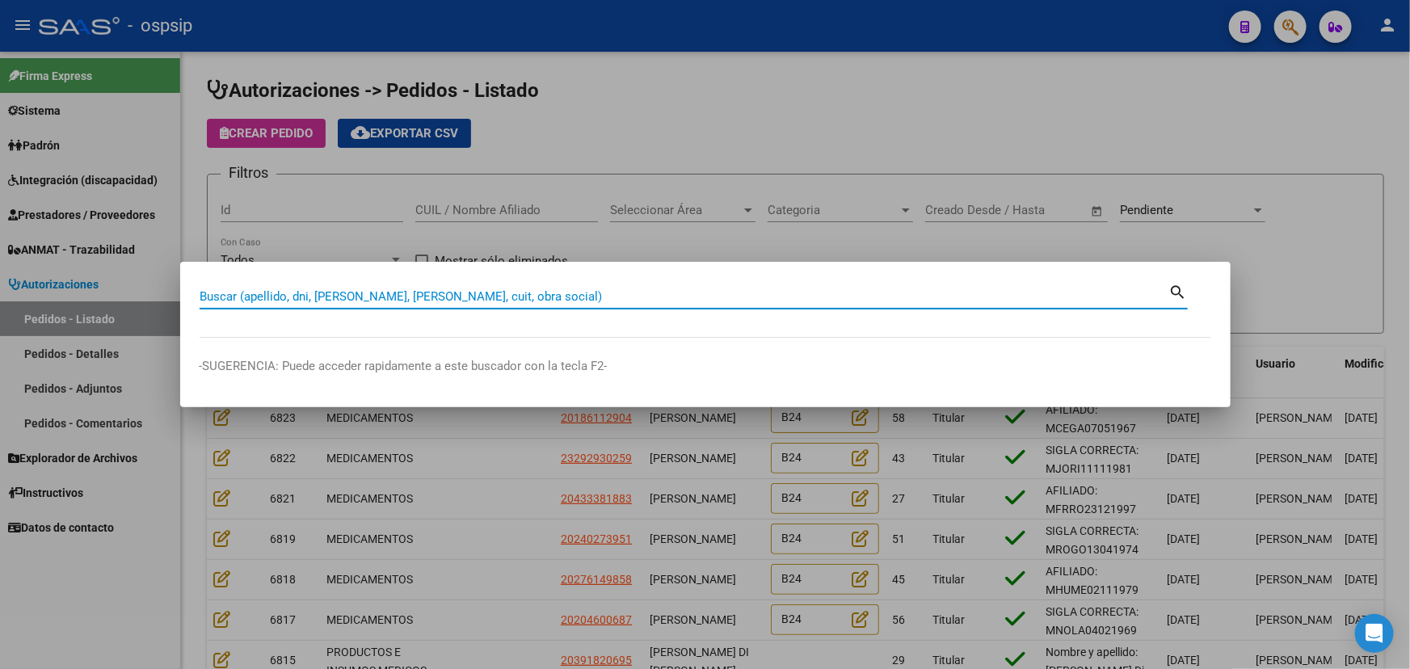
paste input "20525480535"
type input "20525480535"
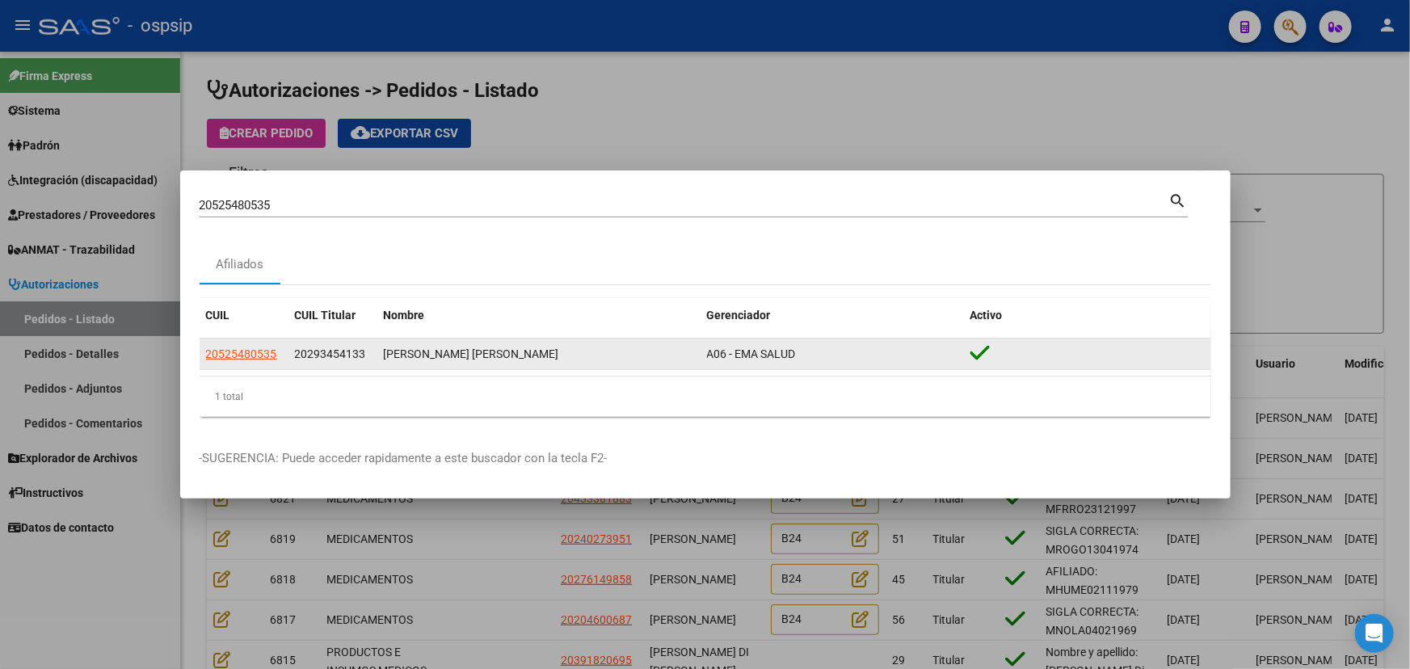
drag, startPoint x: 383, startPoint y: 352, endPoint x: 587, endPoint y: 351, distance: 204.4
click at [587, 351] on div "[PERSON_NAME] [PERSON_NAME]" at bounding box center [539, 354] width 310 height 19
copy div "[PERSON_NAME] [PERSON_NAME]"
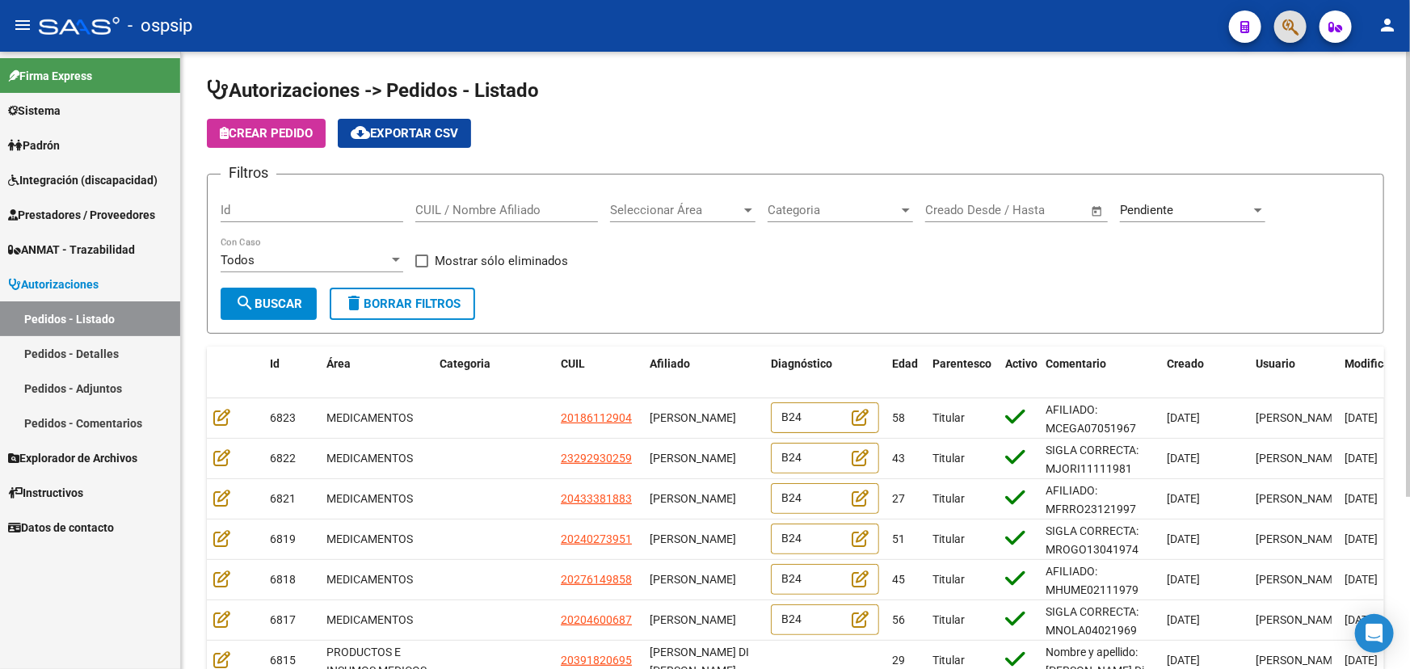
click at [465, 208] on input "CUIL / Nombre Afiliado" at bounding box center [506, 210] width 183 height 15
paste input "20525480535"
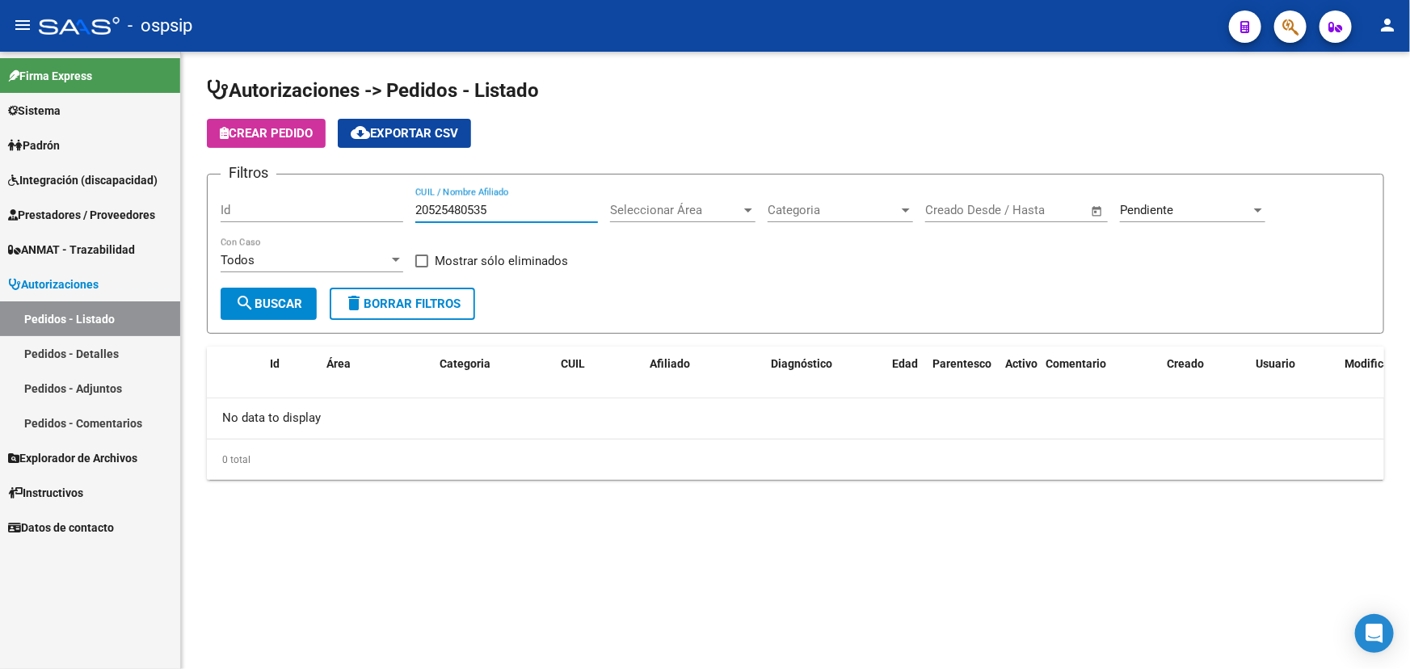
type input "20525480535"
click at [1135, 195] on div "Pendiente Seleccionar Estado" at bounding box center [1192, 204] width 145 height 35
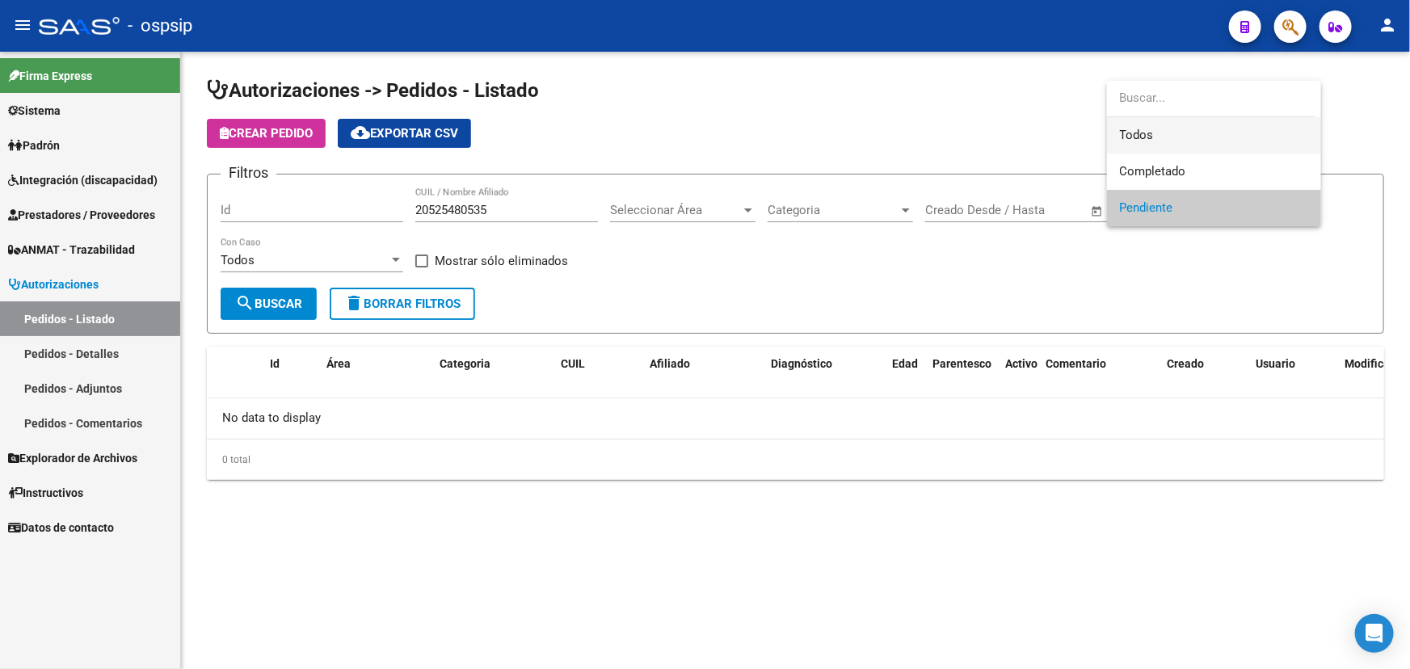
click at [1139, 137] on span "Todos" at bounding box center [1214, 135] width 188 height 36
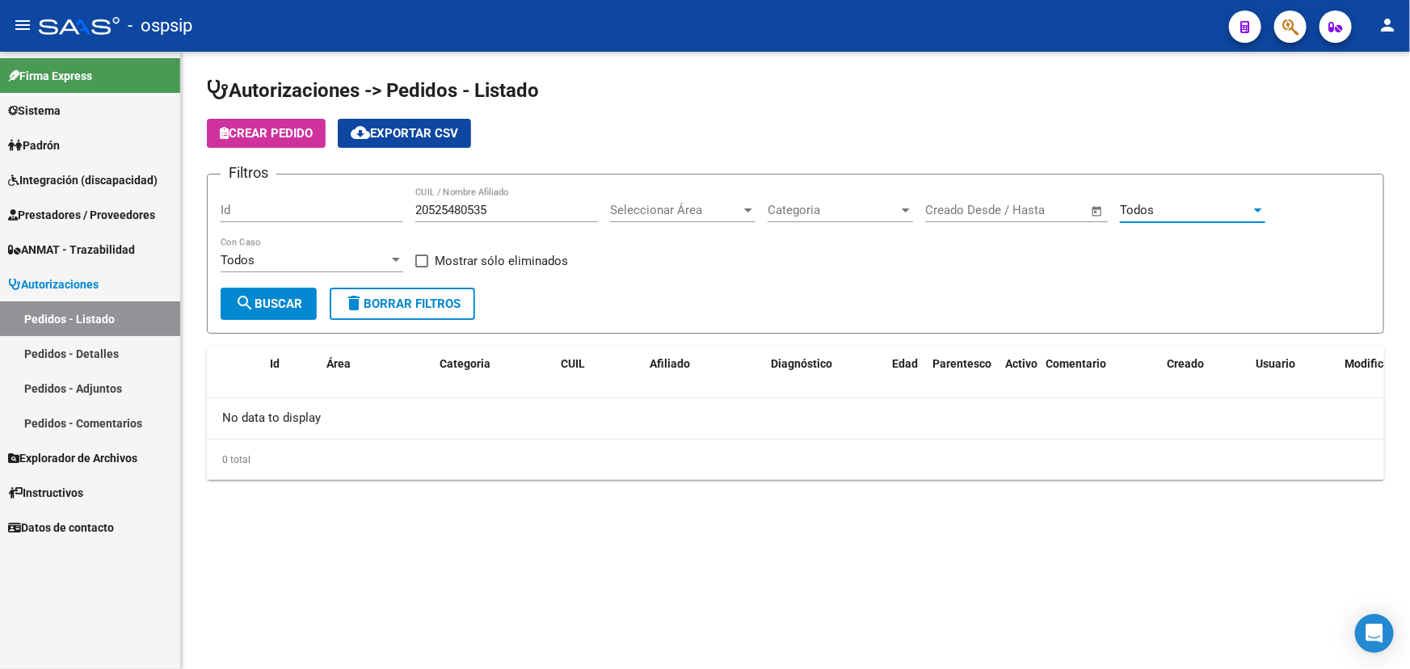
drag, startPoint x: 287, startPoint y: 294, endPoint x: 740, endPoint y: 239, distance: 456.6
click at [286, 297] on span "search Buscar" at bounding box center [268, 304] width 67 height 15
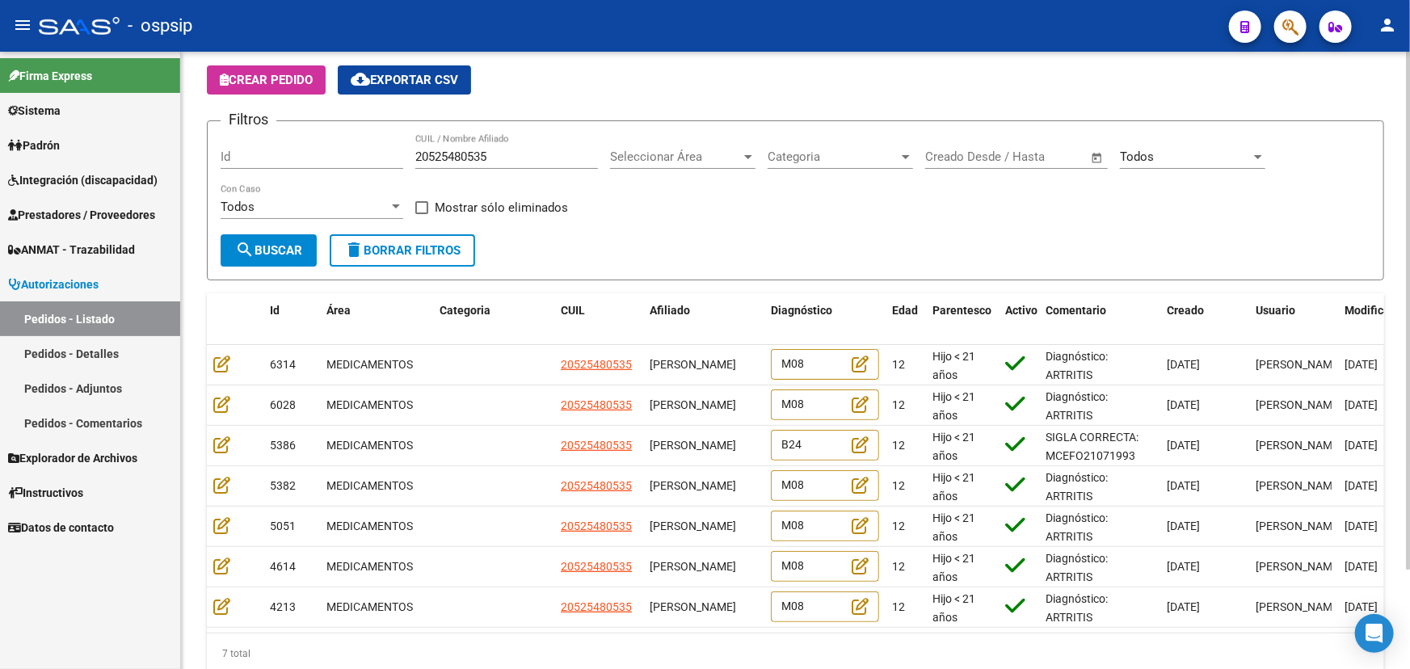
scroll to position [117, 0]
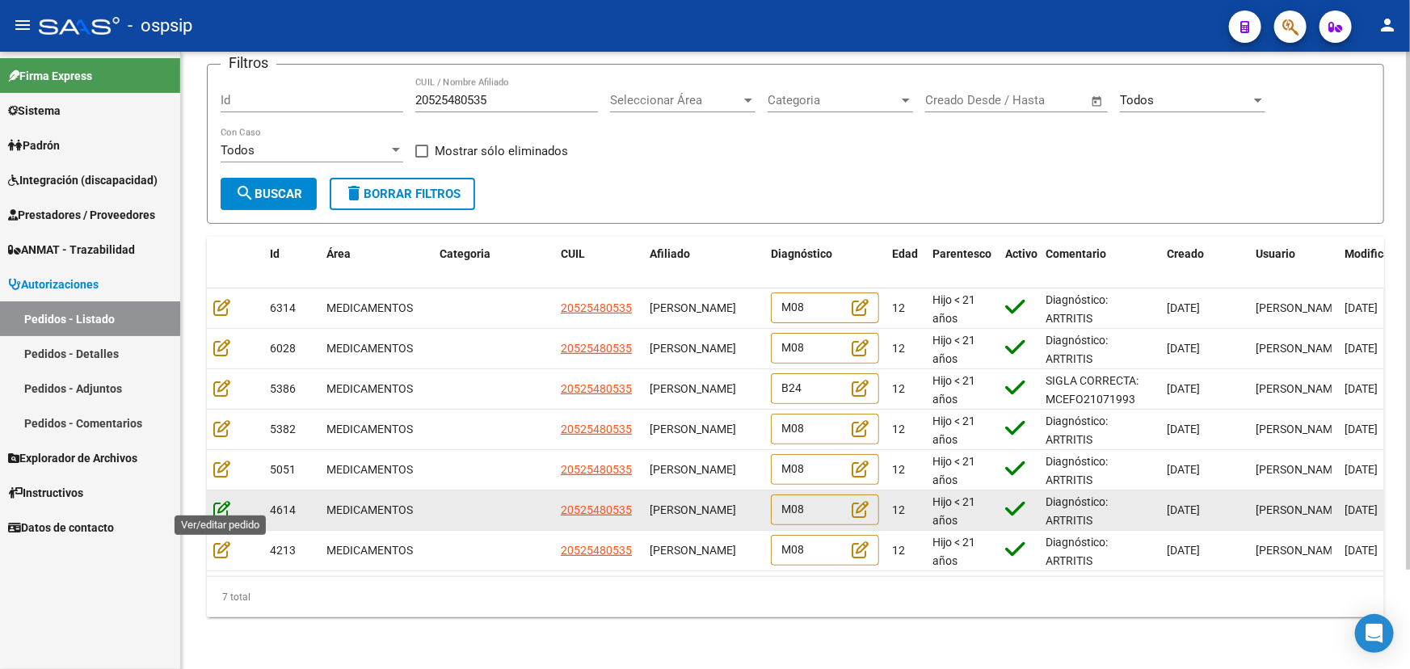
click at [221, 501] on icon at bounding box center [221, 509] width 17 height 18
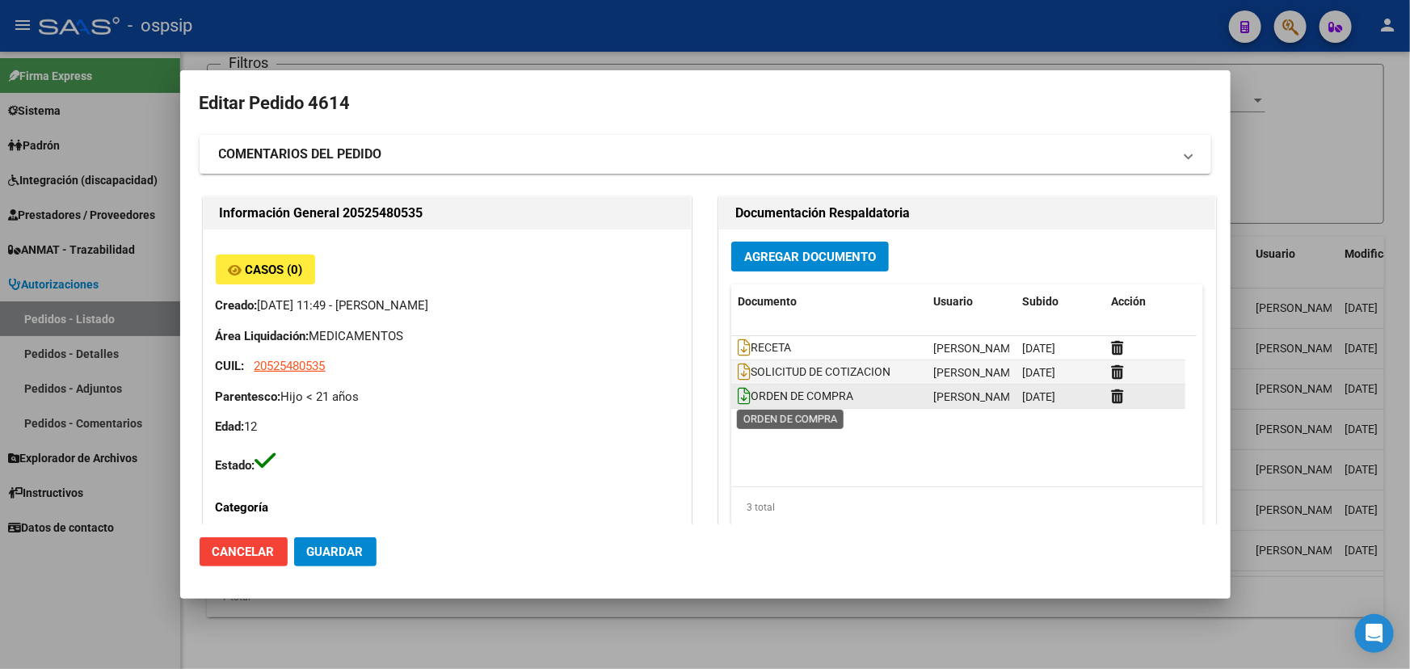
click at [738, 399] on icon at bounding box center [744, 396] width 13 height 18
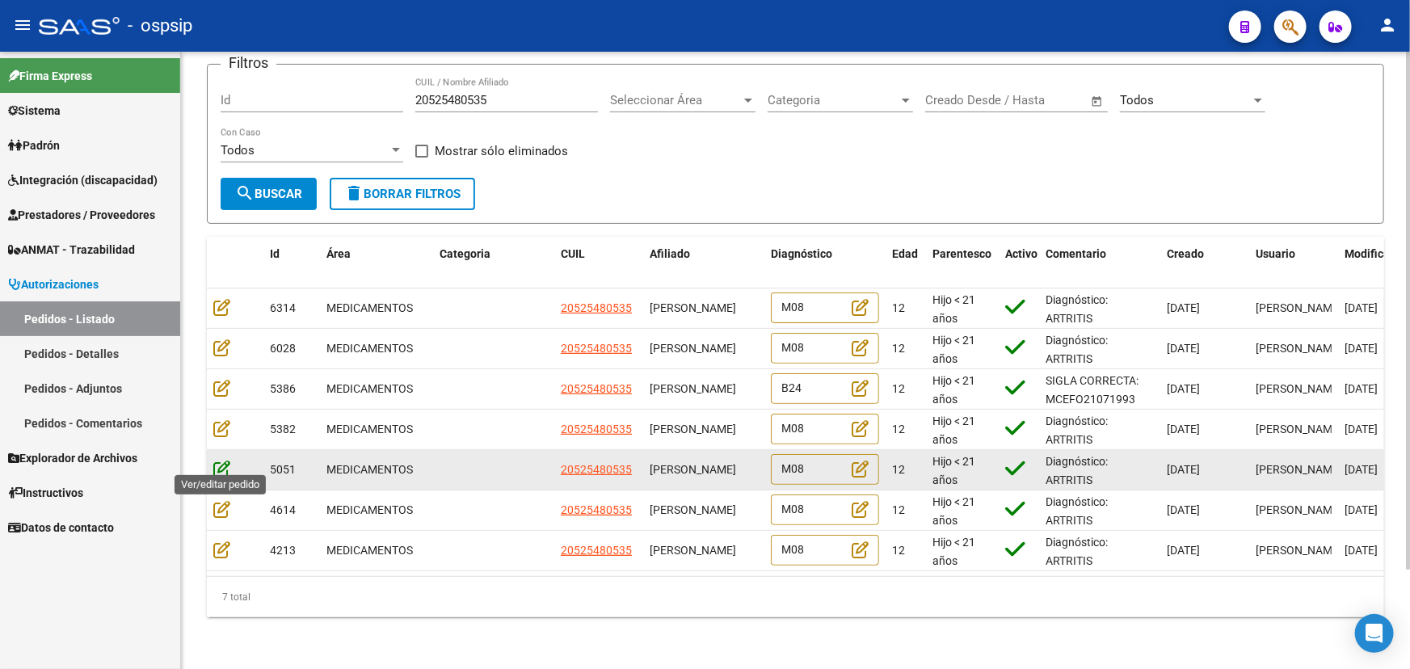
click at [224, 460] on icon at bounding box center [221, 469] width 17 height 18
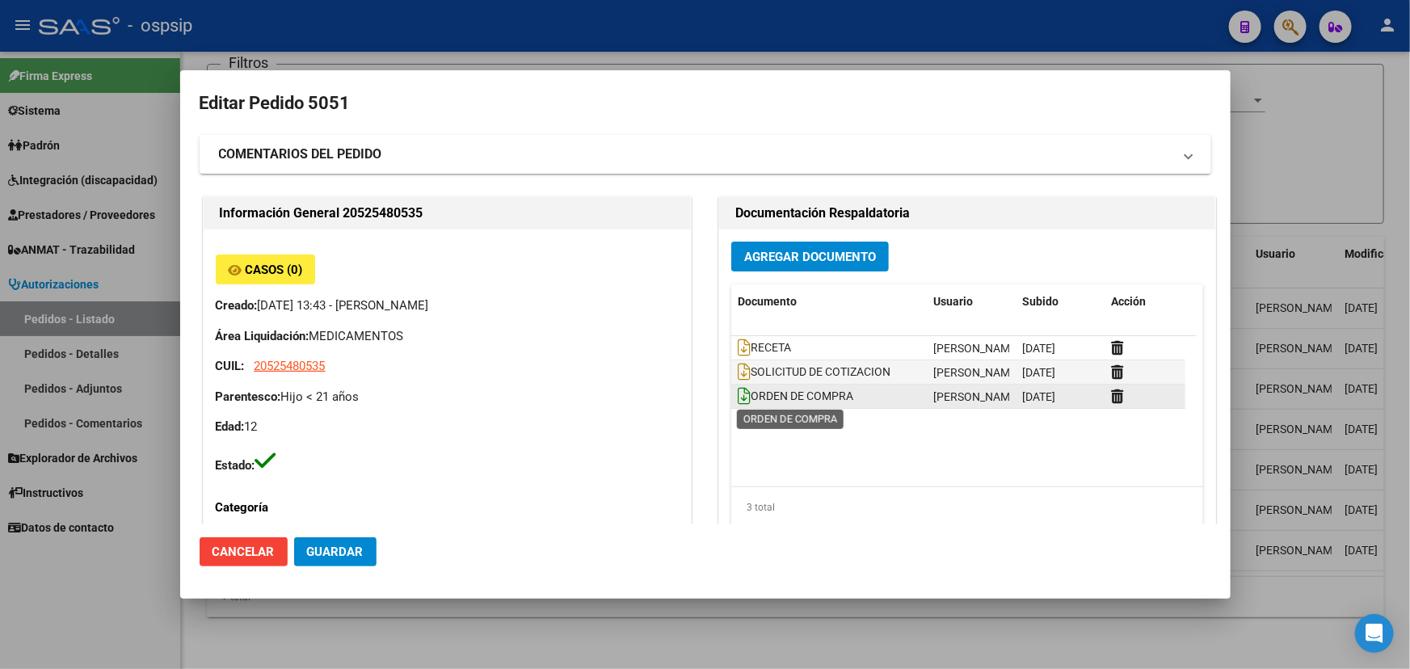
click at [738, 394] on icon at bounding box center [744, 396] width 13 height 18
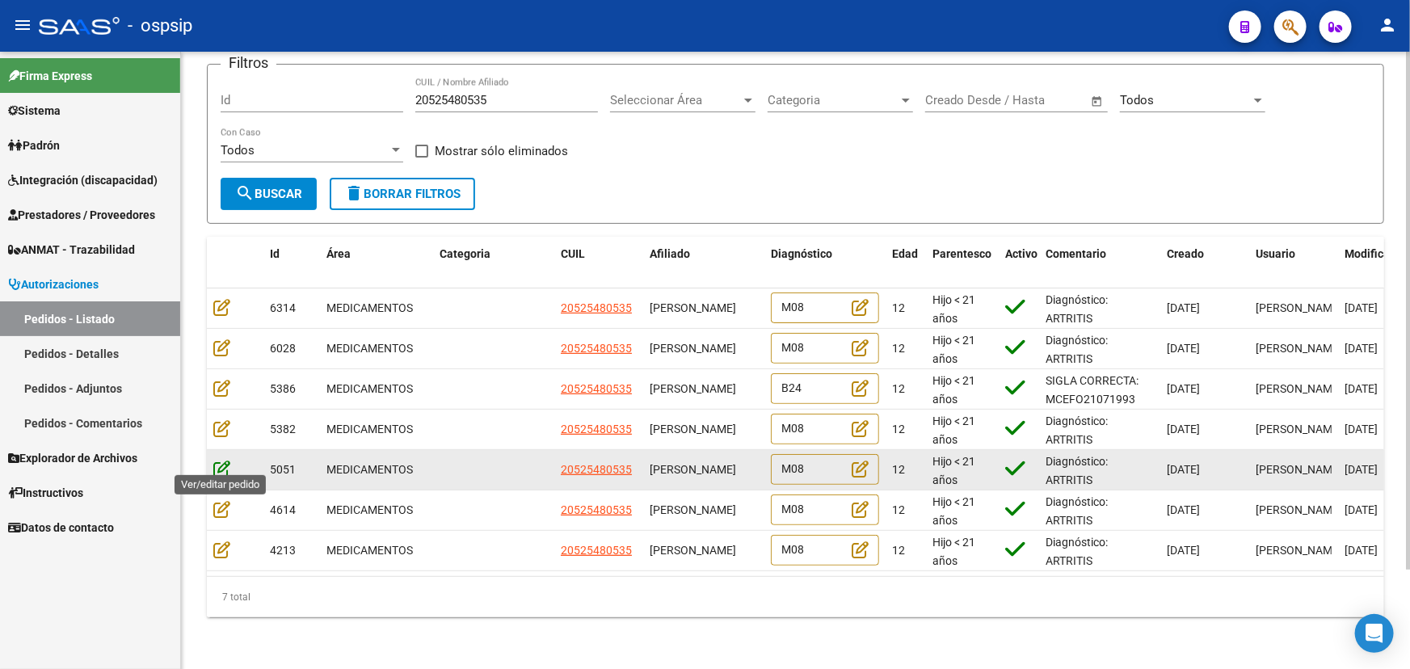
click at [225, 460] on icon at bounding box center [221, 469] width 17 height 18
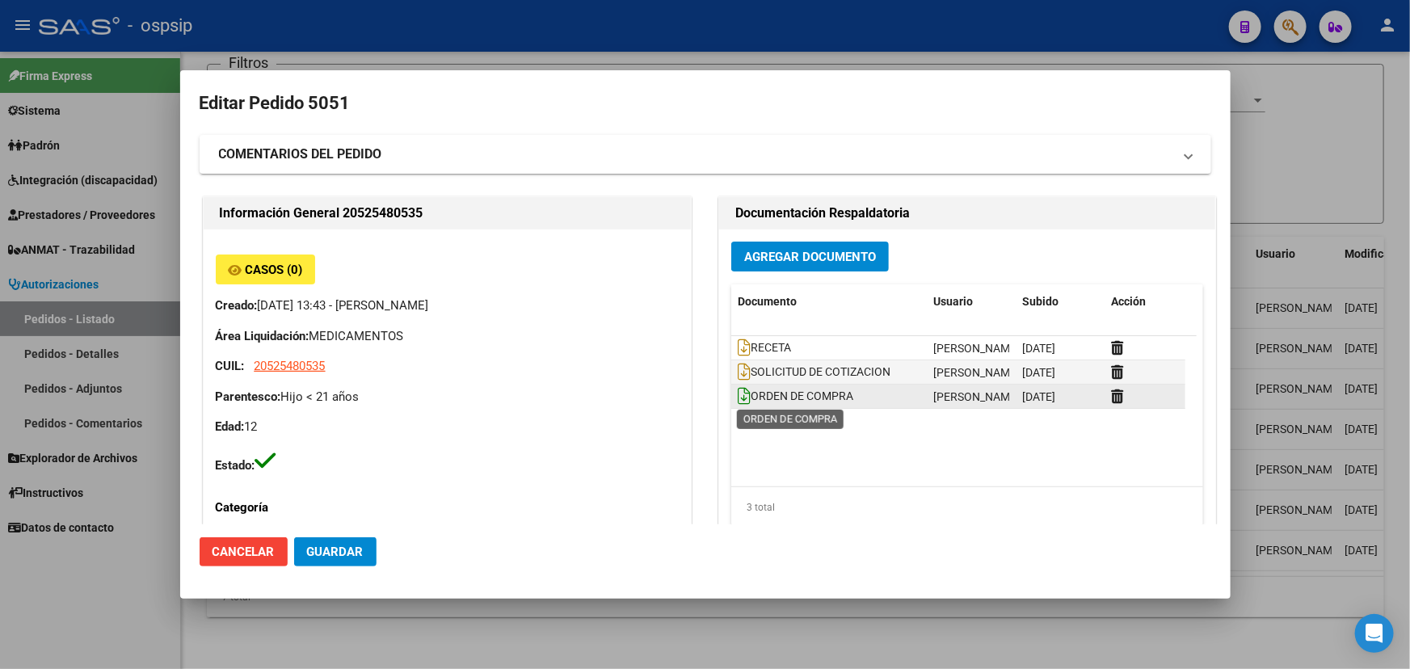
click at [739, 398] on icon at bounding box center [744, 396] width 13 height 18
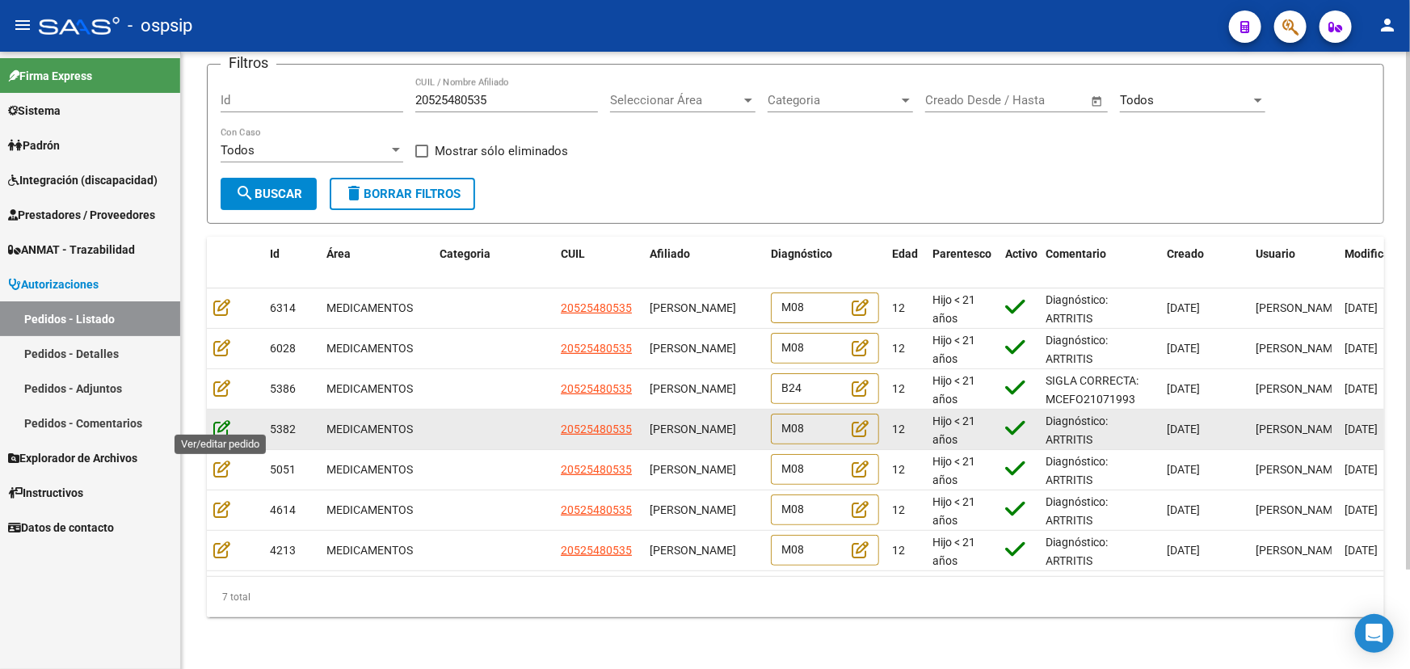
click at [223, 419] on icon at bounding box center [221, 428] width 17 height 18
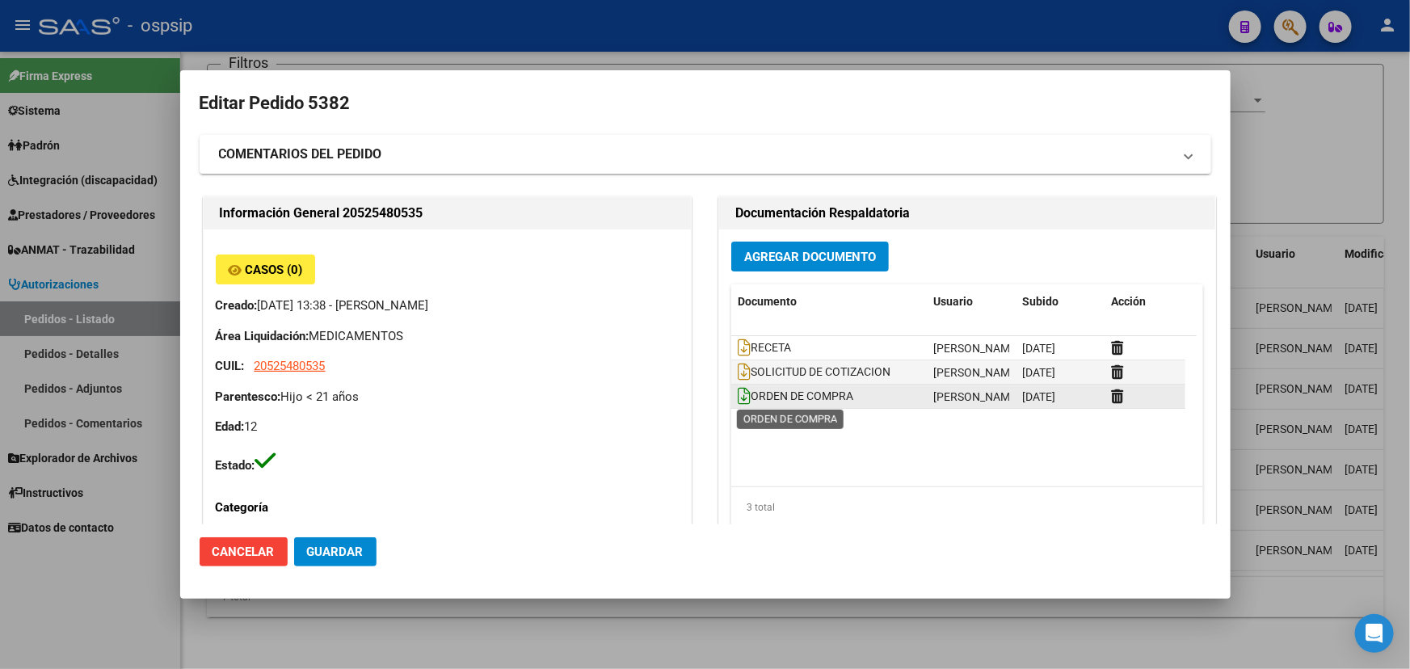
click at [739, 391] on icon at bounding box center [744, 396] width 13 height 18
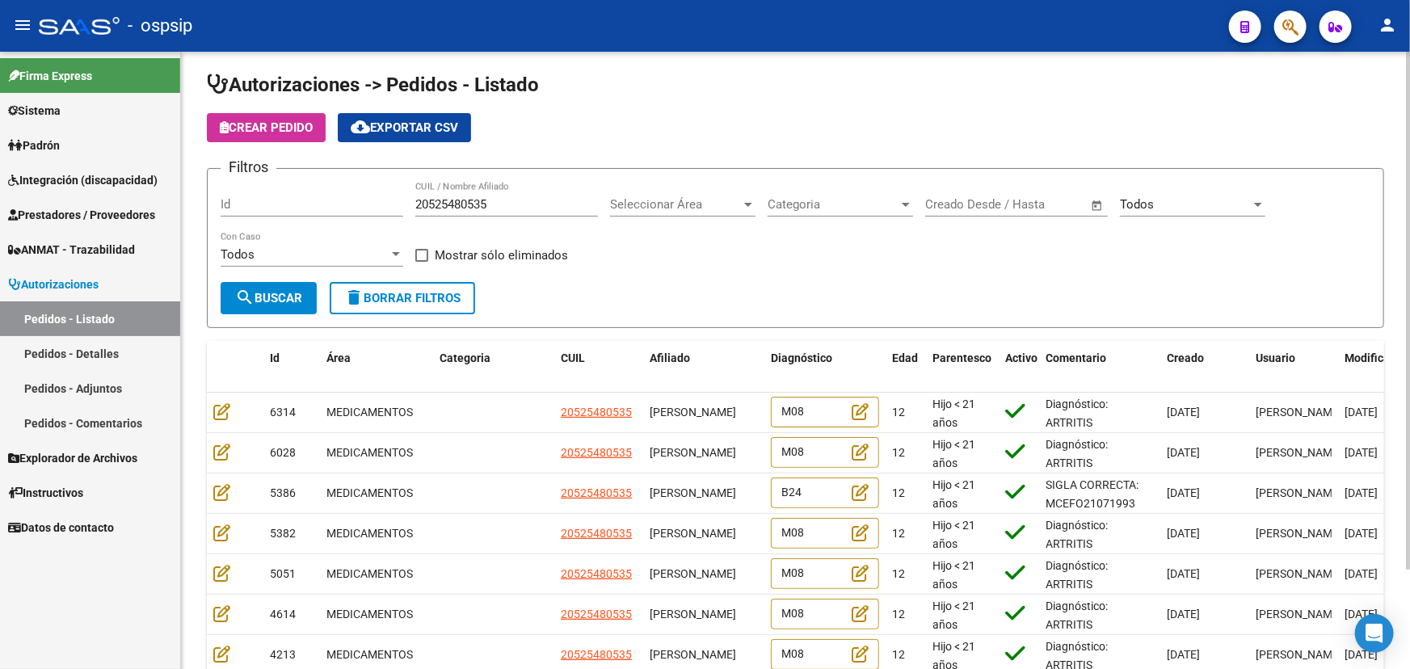
scroll to position [0, 0]
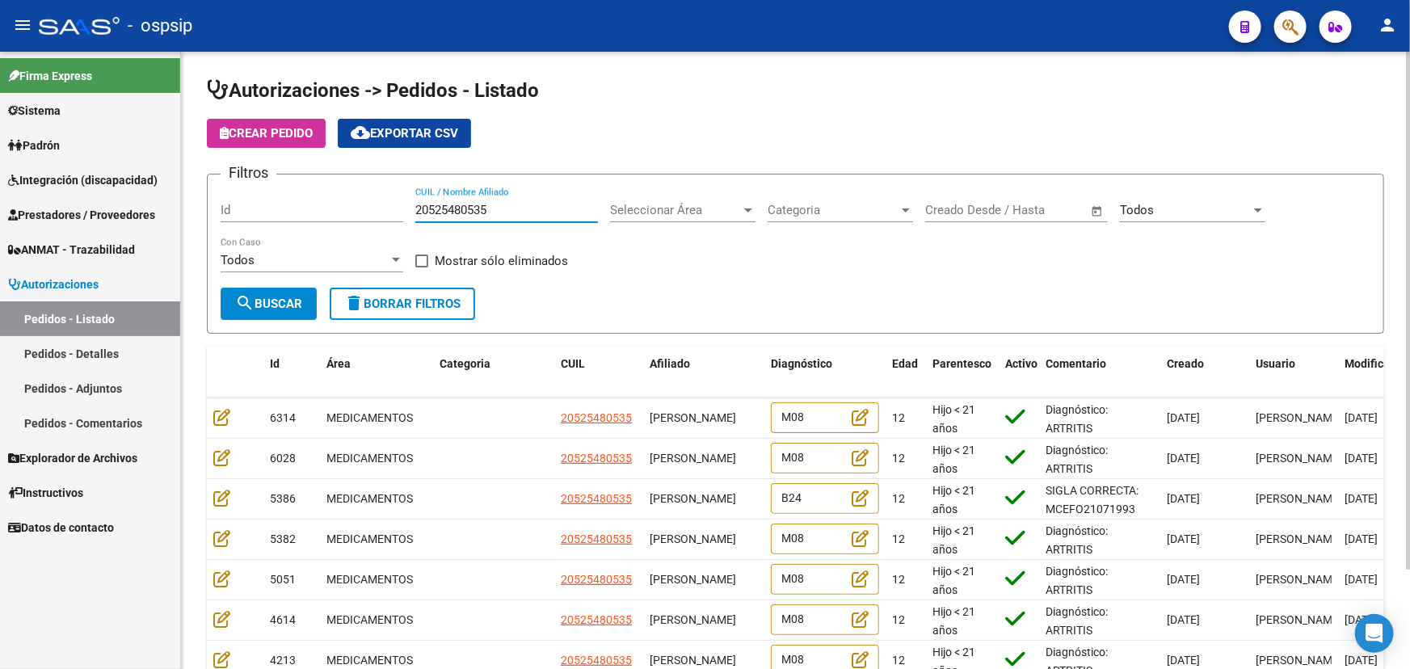
click at [449, 205] on input "20525480535" at bounding box center [506, 210] width 183 height 15
click at [444, 218] on div "20525480535 CUIL / Nombre Afiliado" at bounding box center [506, 204] width 183 height 35
click at [447, 204] on input "20525480535" at bounding box center [506, 210] width 183 height 15
click at [298, 195] on div "Id" at bounding box center [312, 204] width 183 height 35
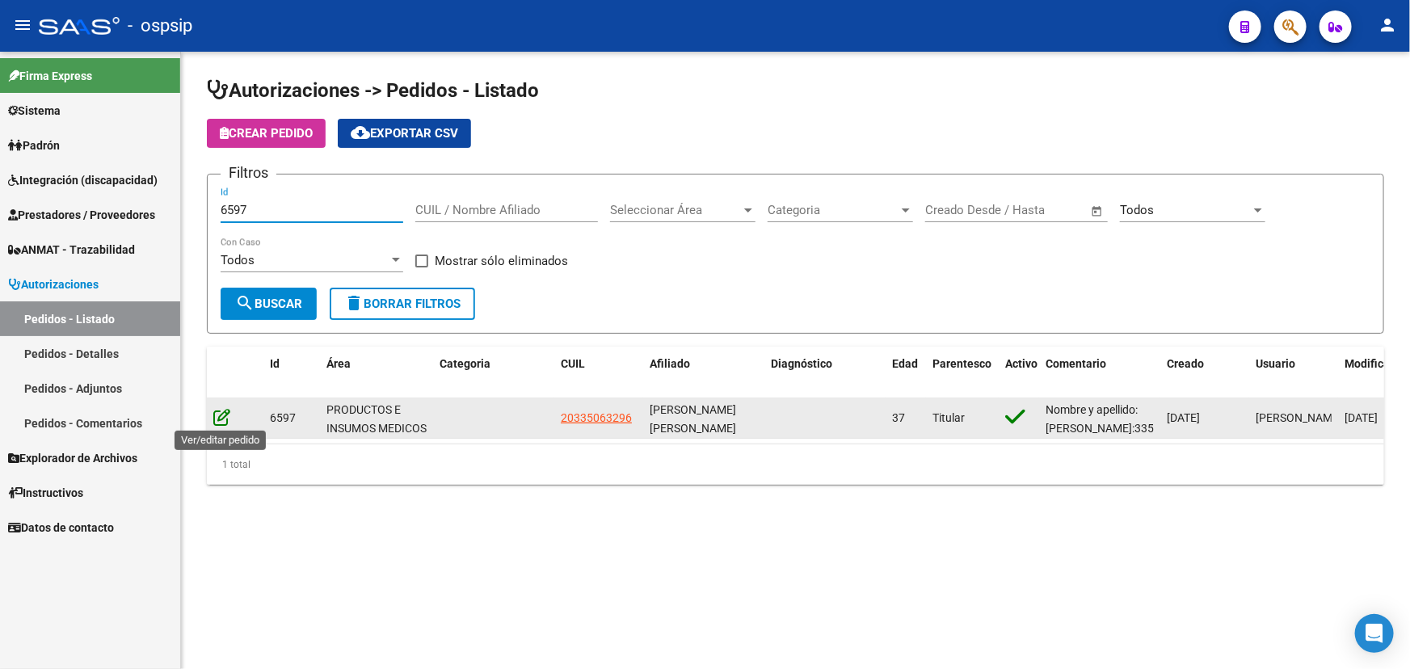
type input "6597"
click at [225, 412] on icon at bounding box center [221, 417] width 17 height 18
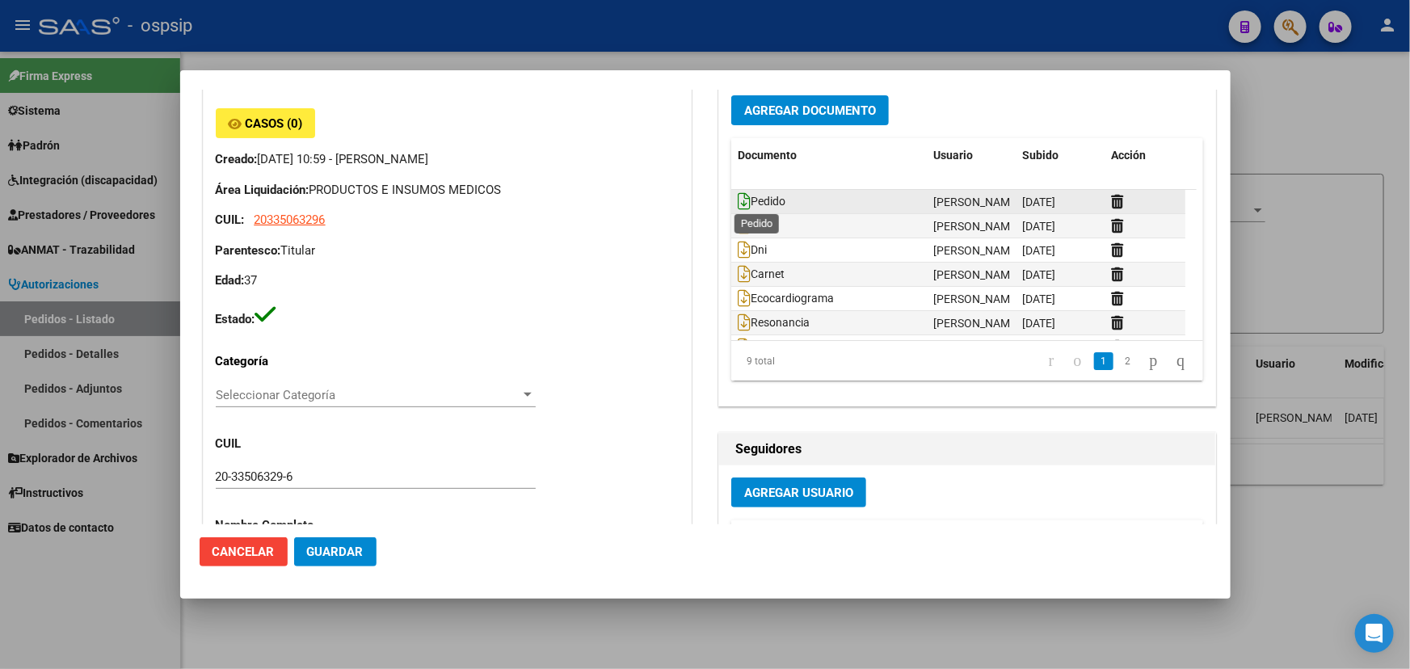
click at [738, 196] on icon at bounding box center [744, 201] width 13 height 18
click at [743, 218] on icon at bounding box center [744, 226] width 13 height 18
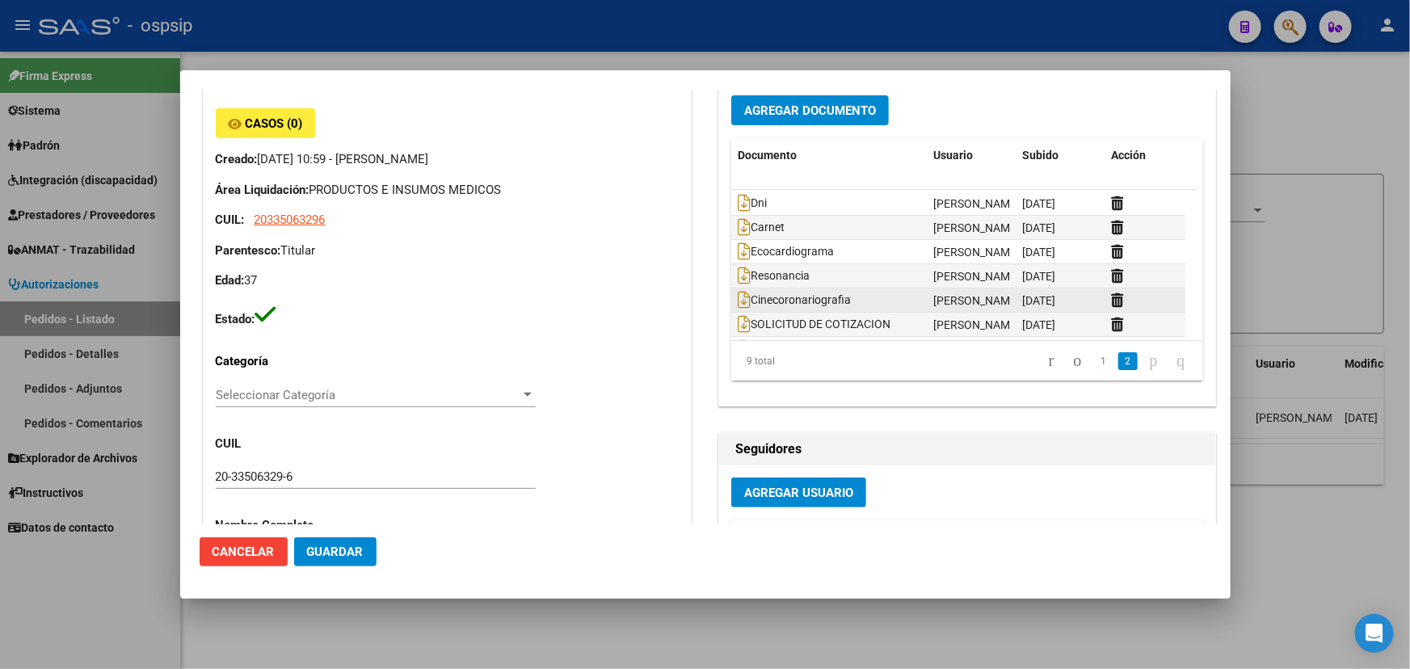
scroll to position [73, 0]
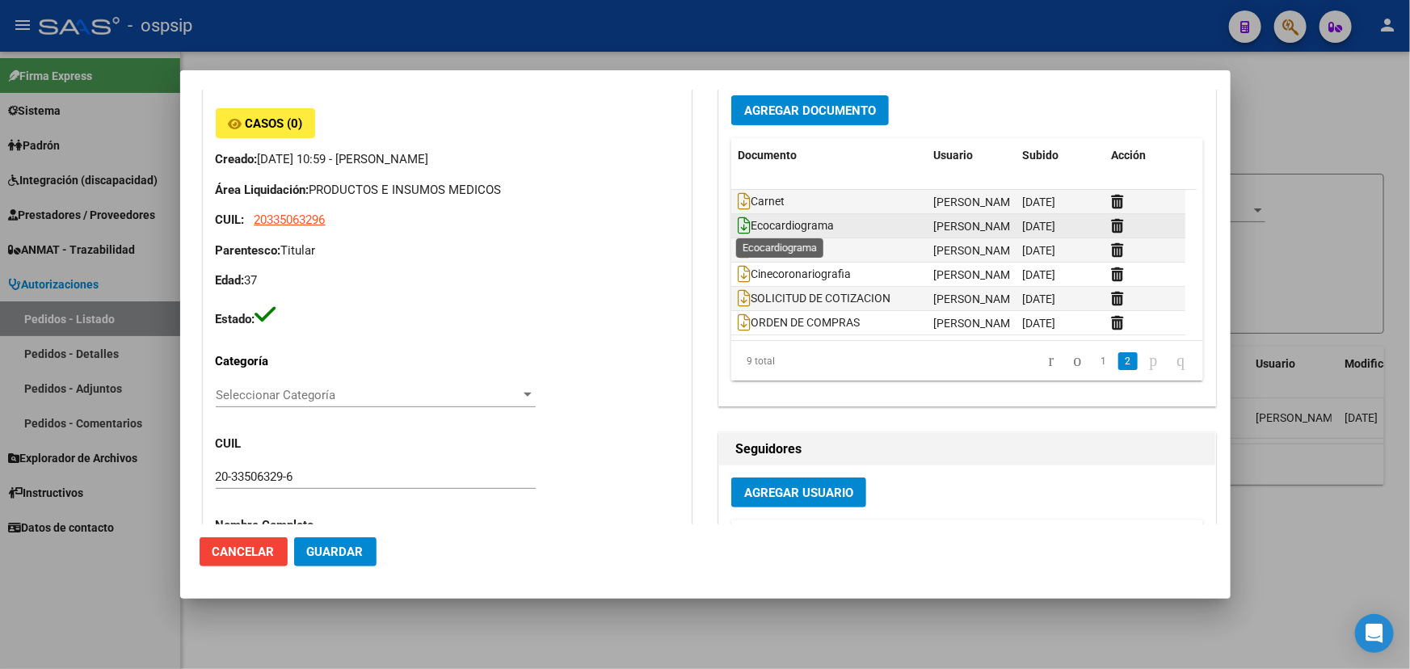
click at [738, 226] on icon at bounding box center [744, 226] width 13 height 18
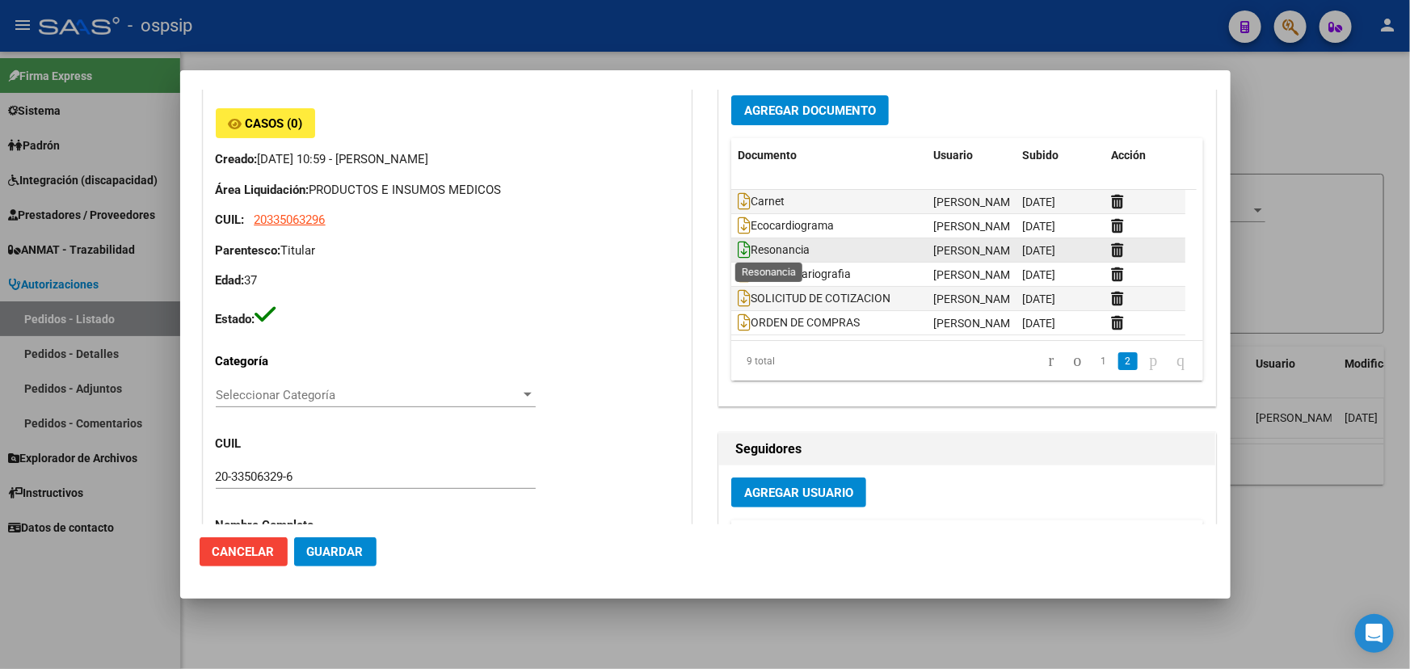
click at [738, 250] on icon at bounding box center [744, 250] width 13 height 18
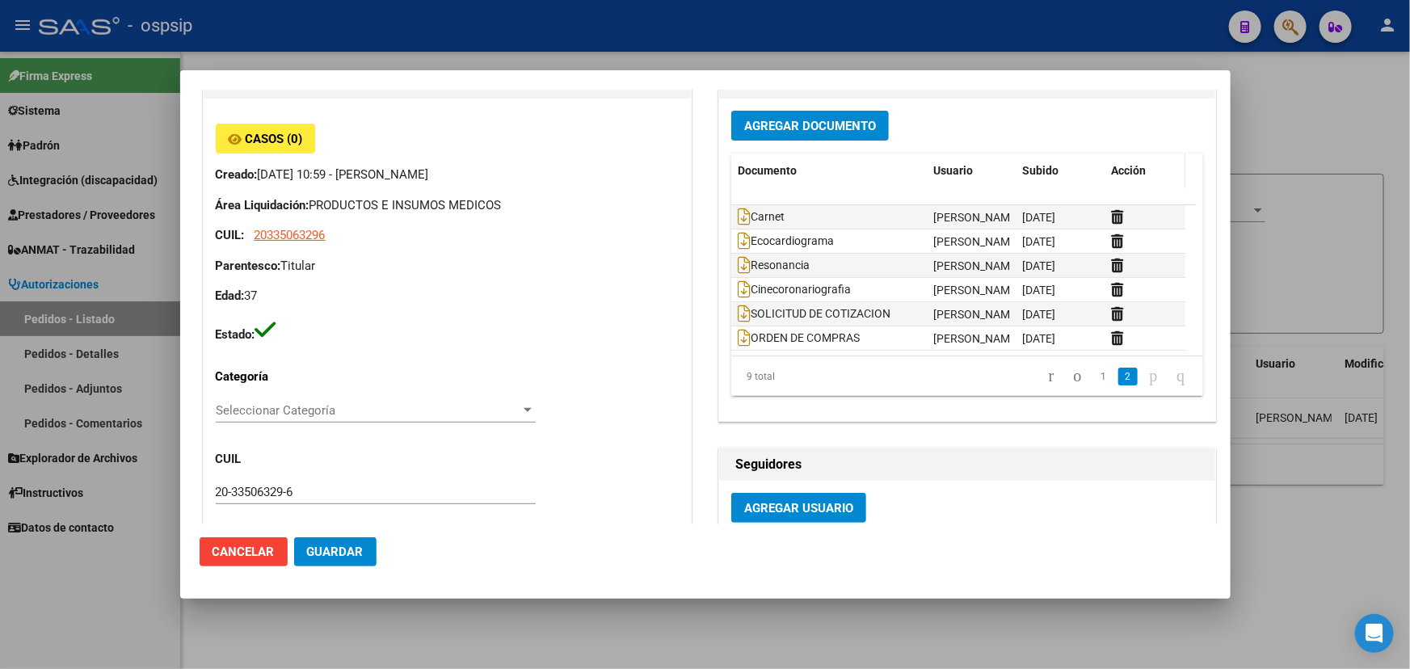
scroll to position [0, 0]
